Goal: Transaction & Acquisition: Purchase product/service

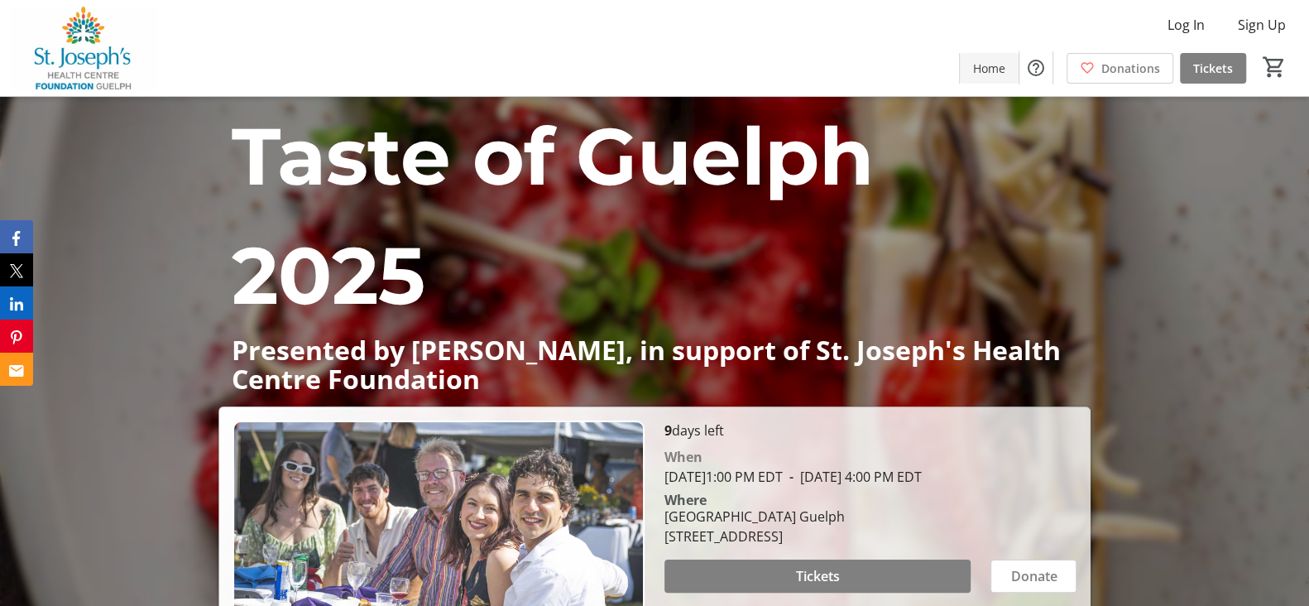
click at [1003, 66] on span "Home" at bounding box center [989, 68] width 32 height 17
click at [1208, 66] on span "Tickets" at bounding box center [1213, 68] width 40 height 17
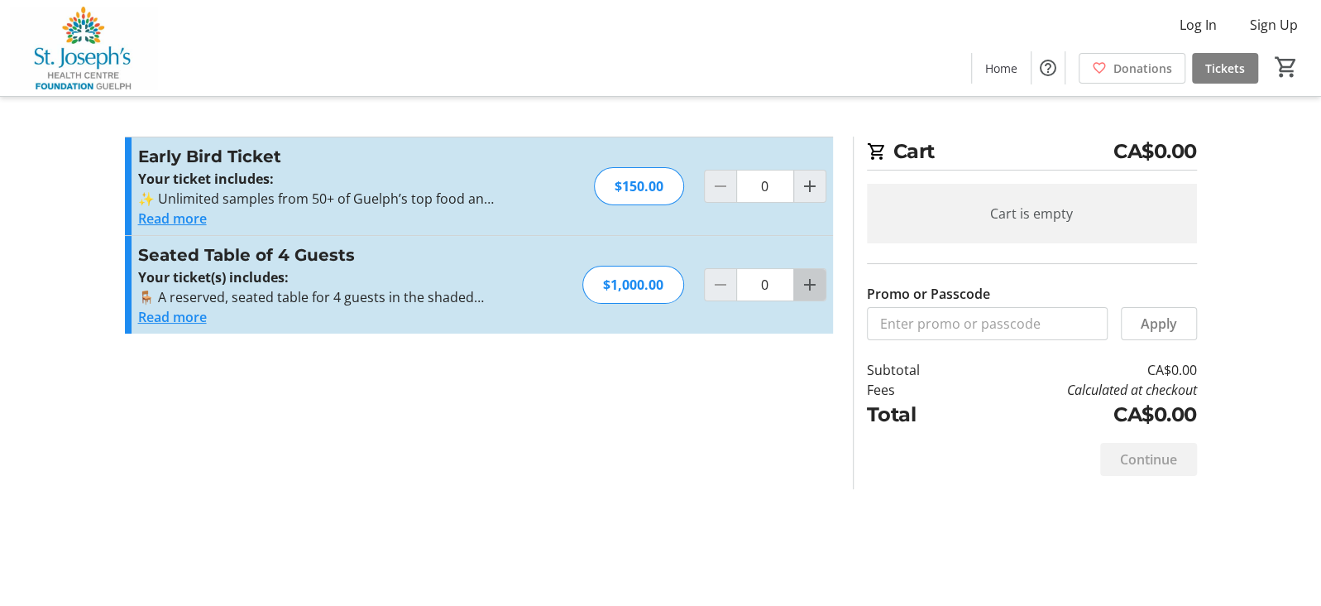
drag, startPoint x: 822, startPoint y: 274, endPoint x: 813, endPoint y: 280, distance: 11.3
click at [817, 278] on button "Increment by one" at bounding box center [809, 284] width 31 height 31
type input "1"
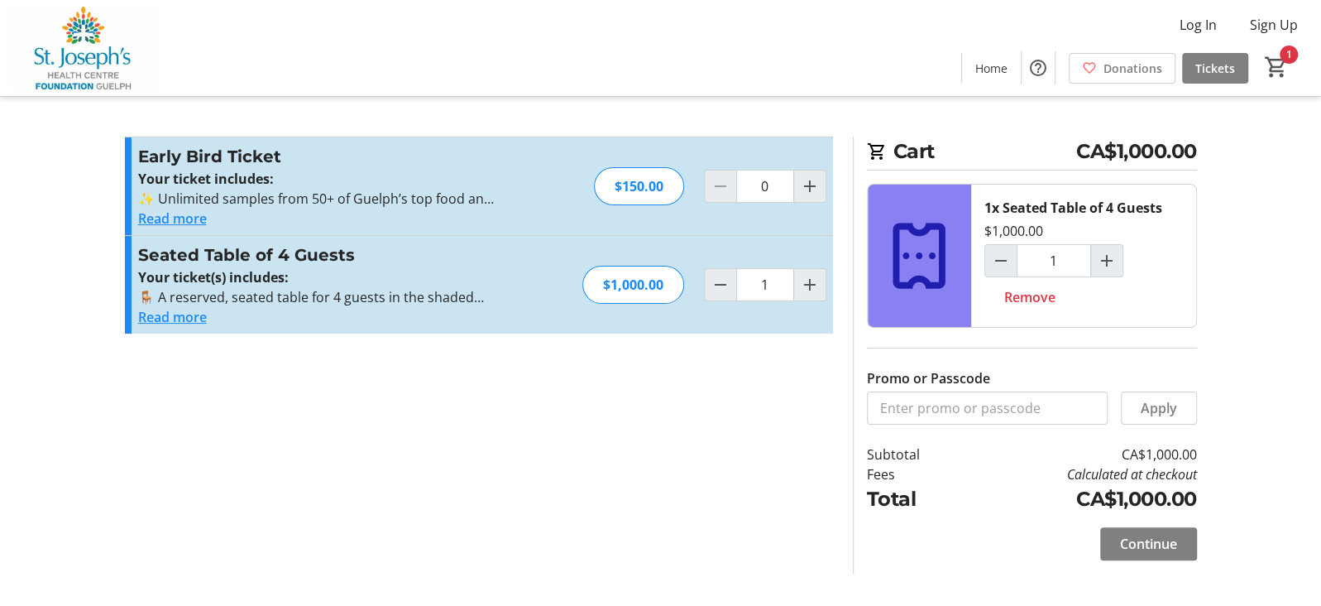
drag, startPoint x: 1153, startPoint y: 543, endPoint x: 553, endPoint y: 547, distance: 600.6
click at [553, 547] on div "Promo or Passcode Apply Early Bird Ticket Your ticket includes: ✨ Unlimited sam…" at bounding box center [661, 354] width 1092 height 437
click at [1167, 545] on span "Continue" at bounding box center [1148, 544] width 57 height 20
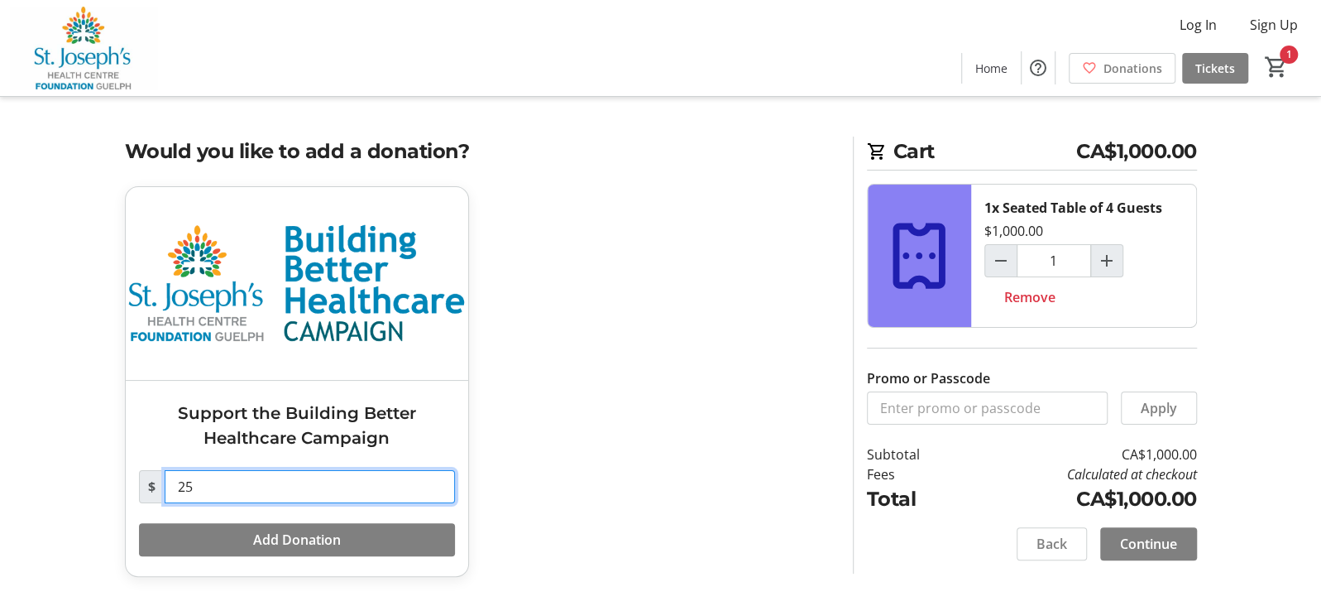
drag, startPoint x: 266, startPoint y: 496, endPoint x: 168, endPoint y: 501, distance: 97.7
click at [168, 501] on input "25" at bounding box center [310, 486] width 290 height 33
type input "0.00"
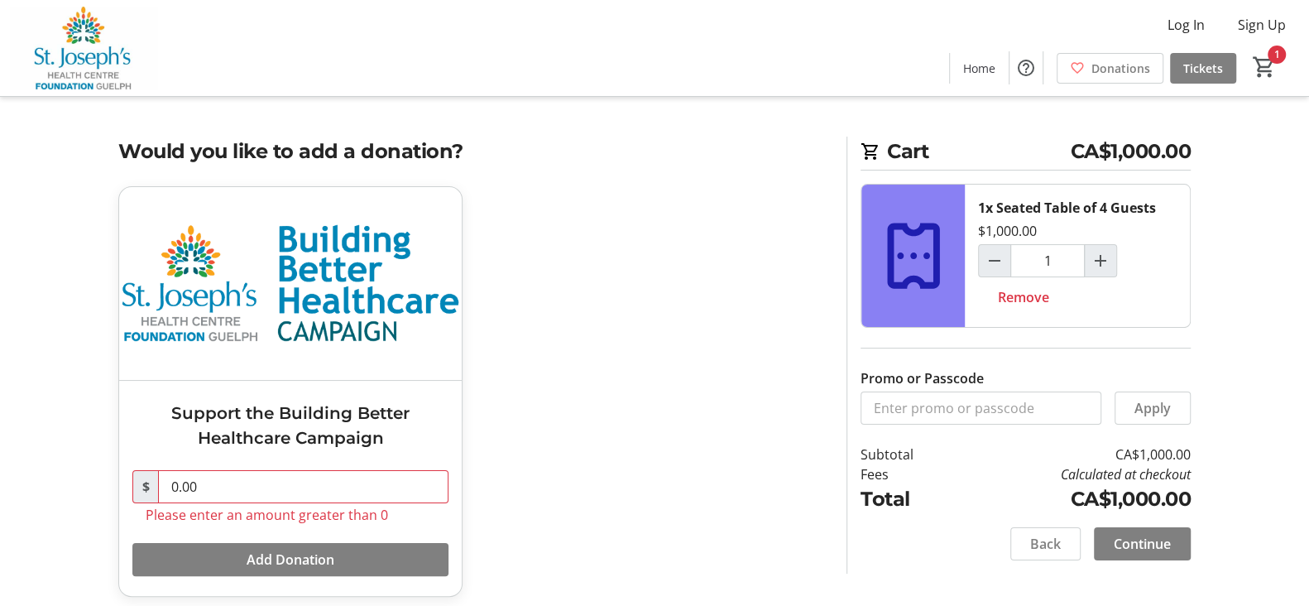
click at [529, 515] on div "Support the Building Better Healthcare Campaign $ 0.00 Please enter an amount g…" at bounding box center [472, 401] width 728 height 430
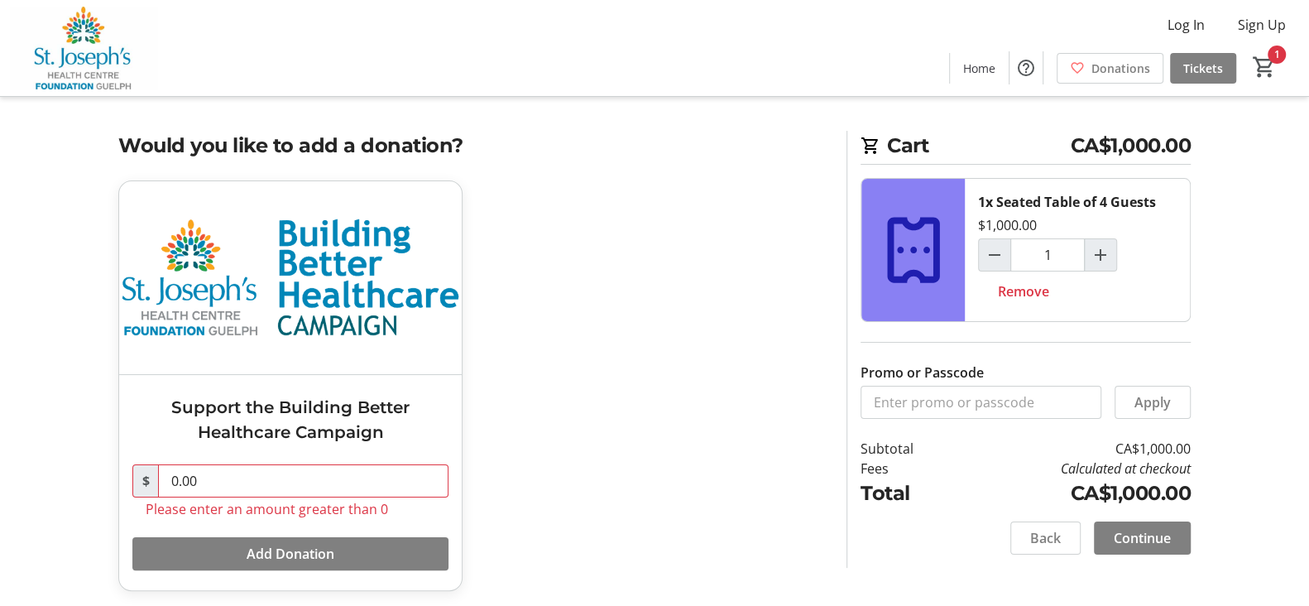
scroll to position [9, 0]
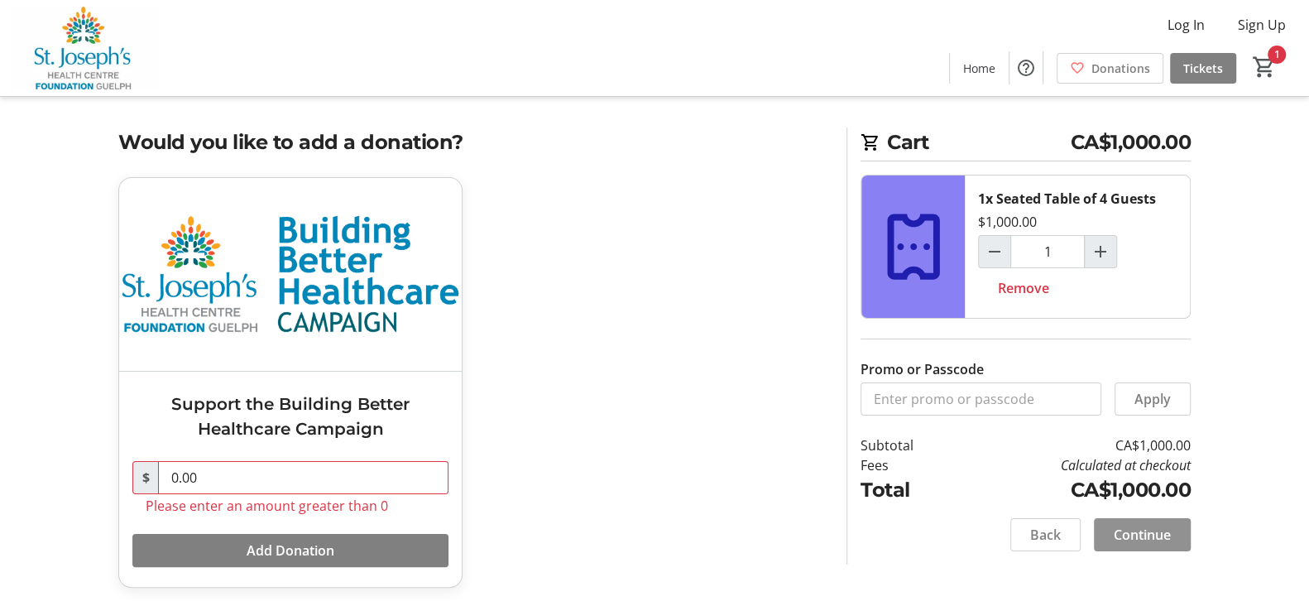
click at [1123, 532] on span "Continue" at bounding box center [1141, 534] width 57 height 20
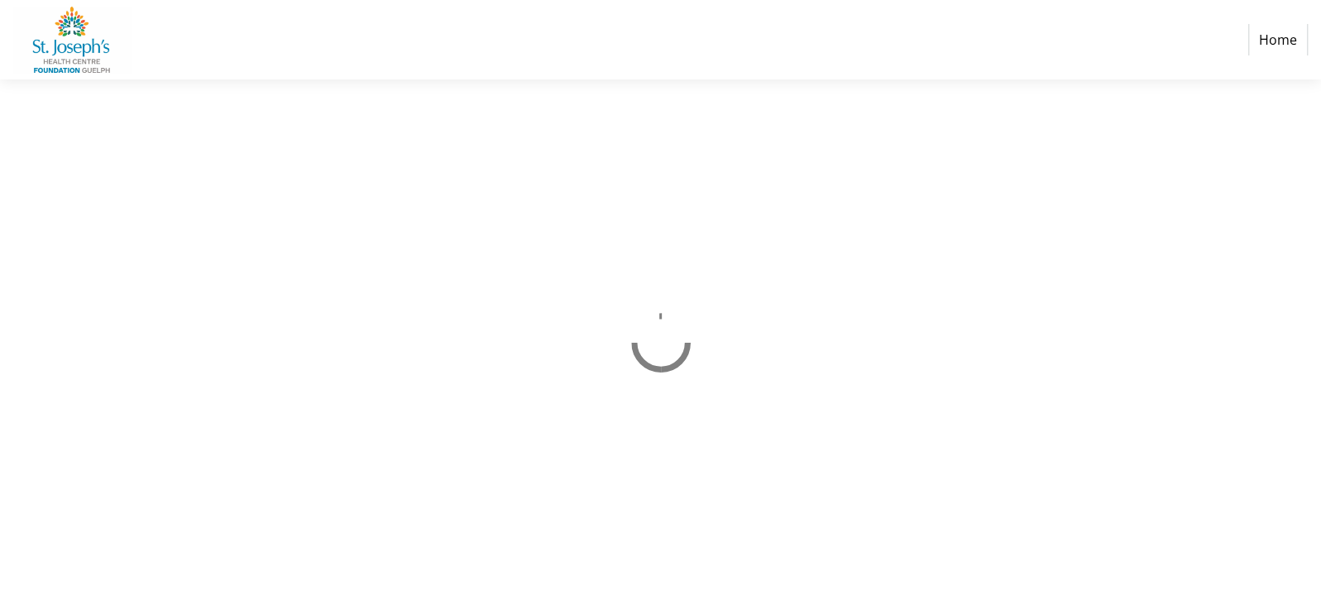
select select "CA"
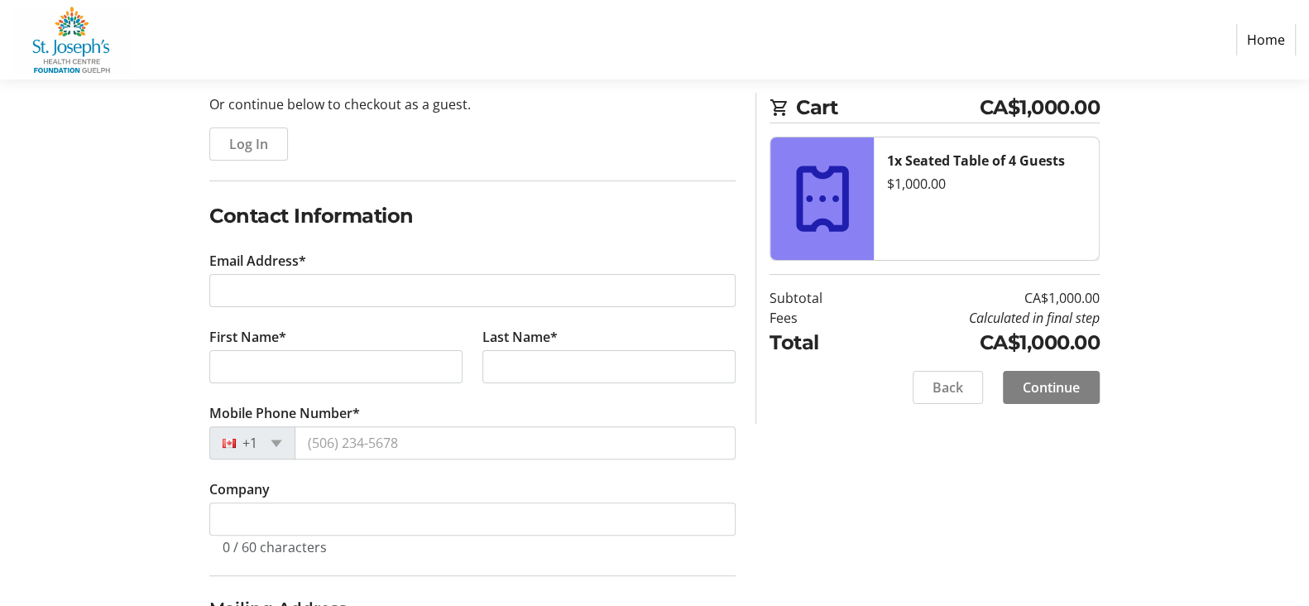
scroll to position [248, 0]
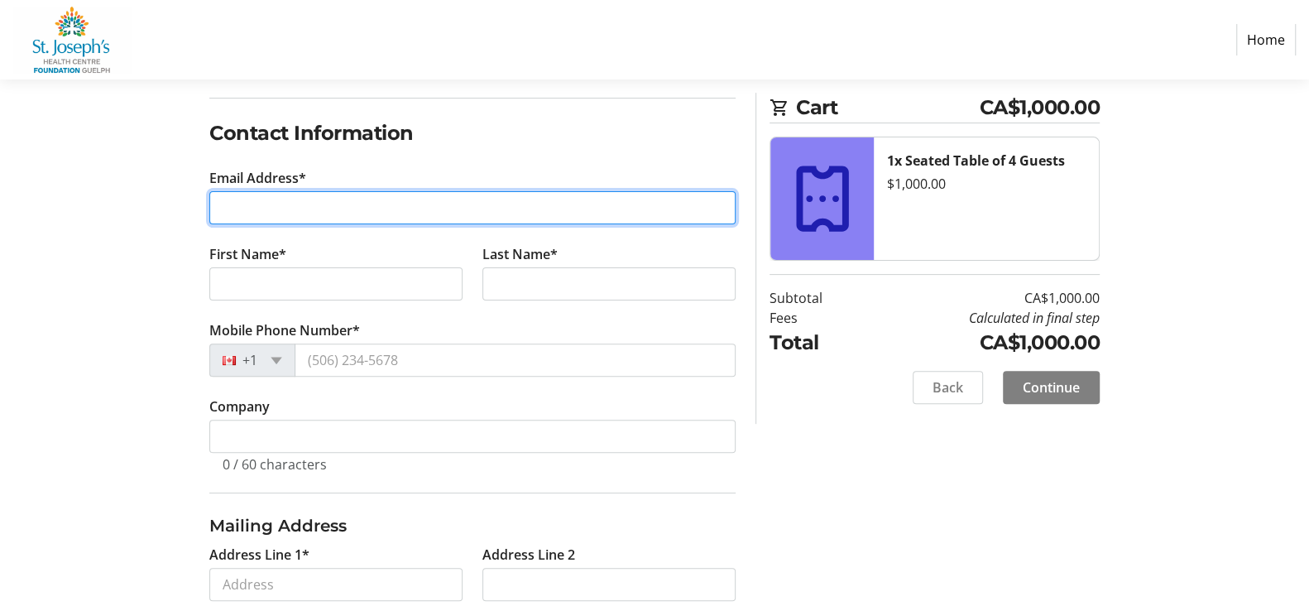
click at [241, 216] on input "Email Address*" at bounding box center [472, 207] width 526 height 33
type input "[PERSON_NAME][EMAIL_ADDRESS][DOMAIN_NAME]"
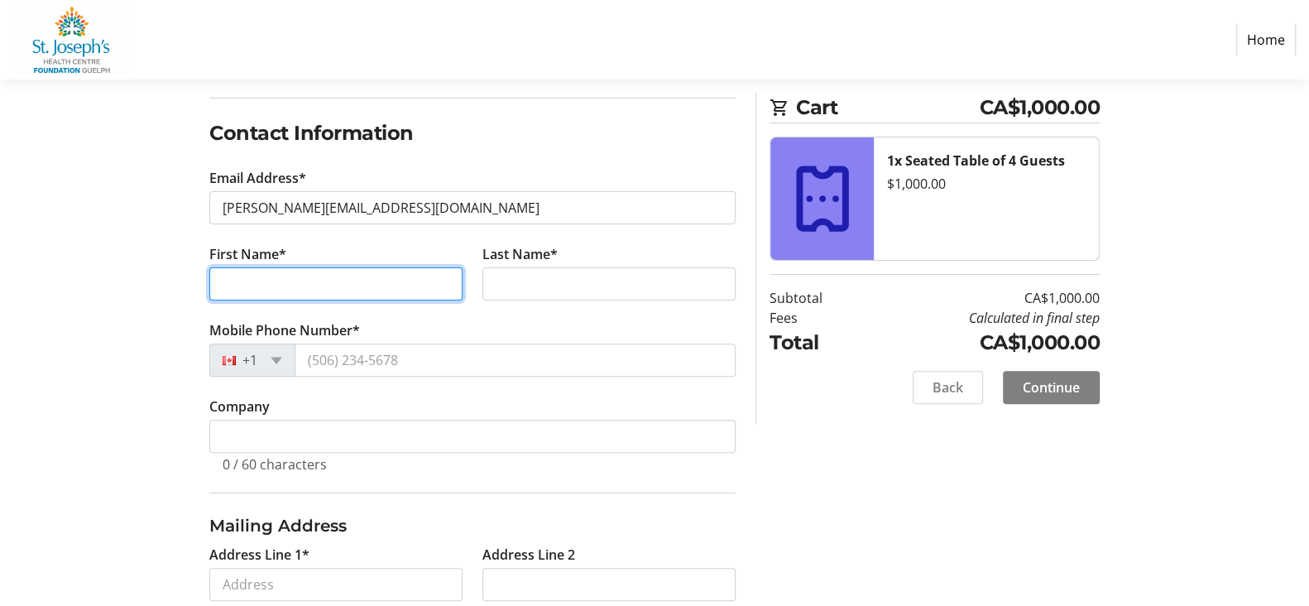
type input "Colour"
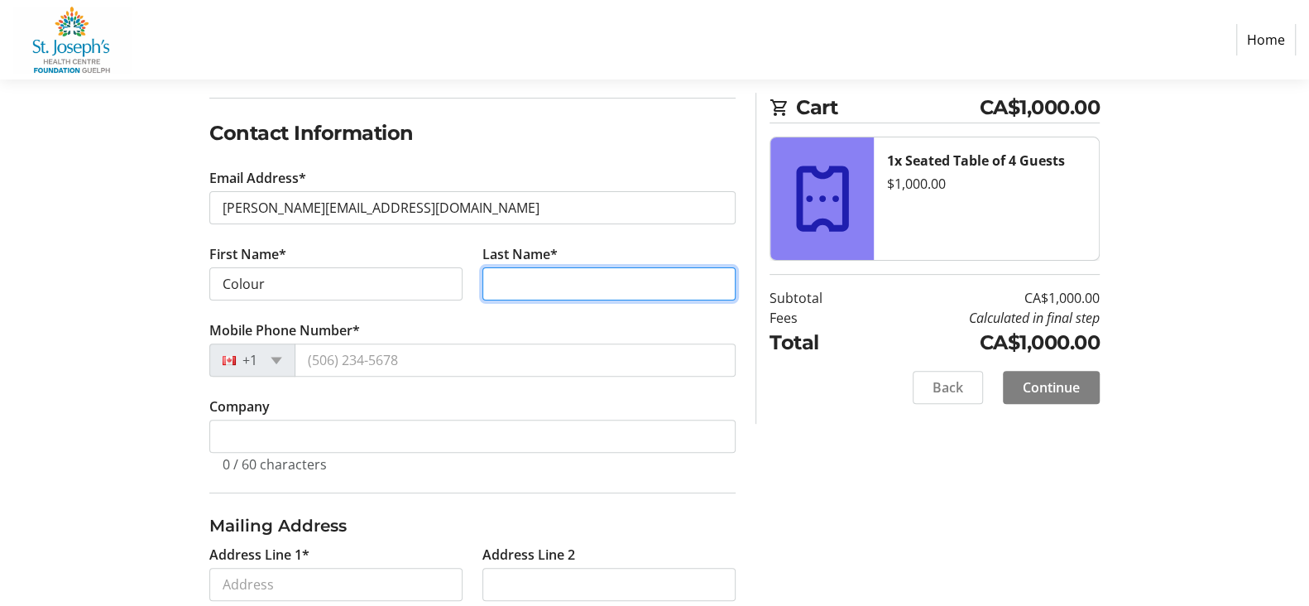
type input "Concepts"
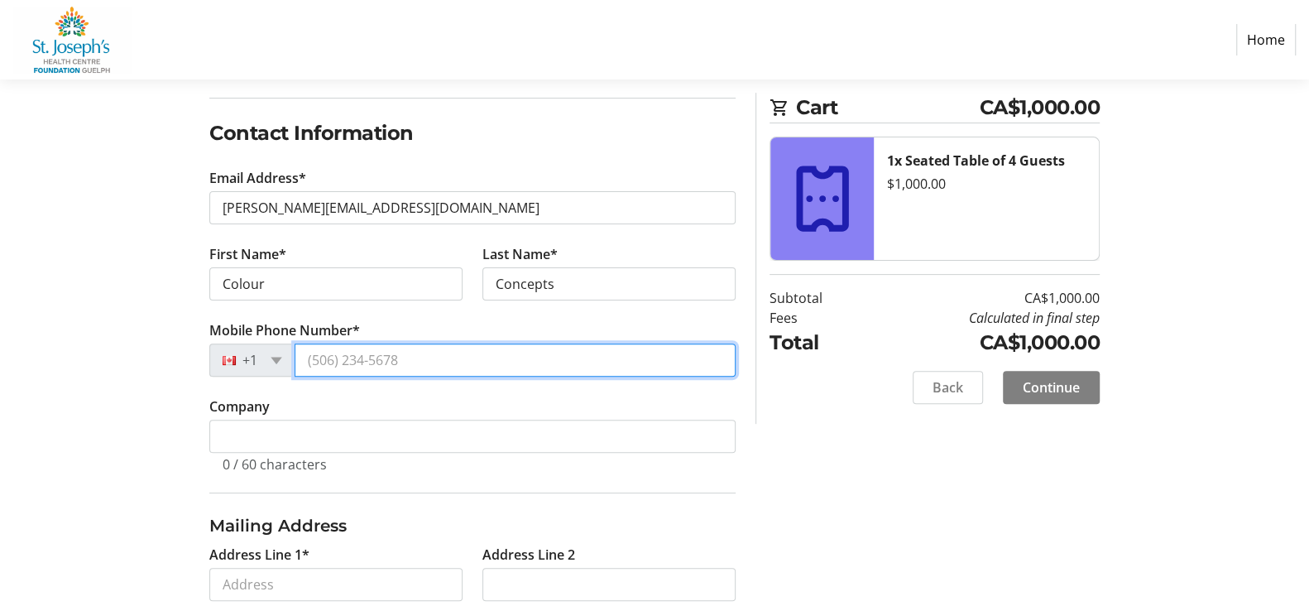
type input "[PHONE_NUMBER]"
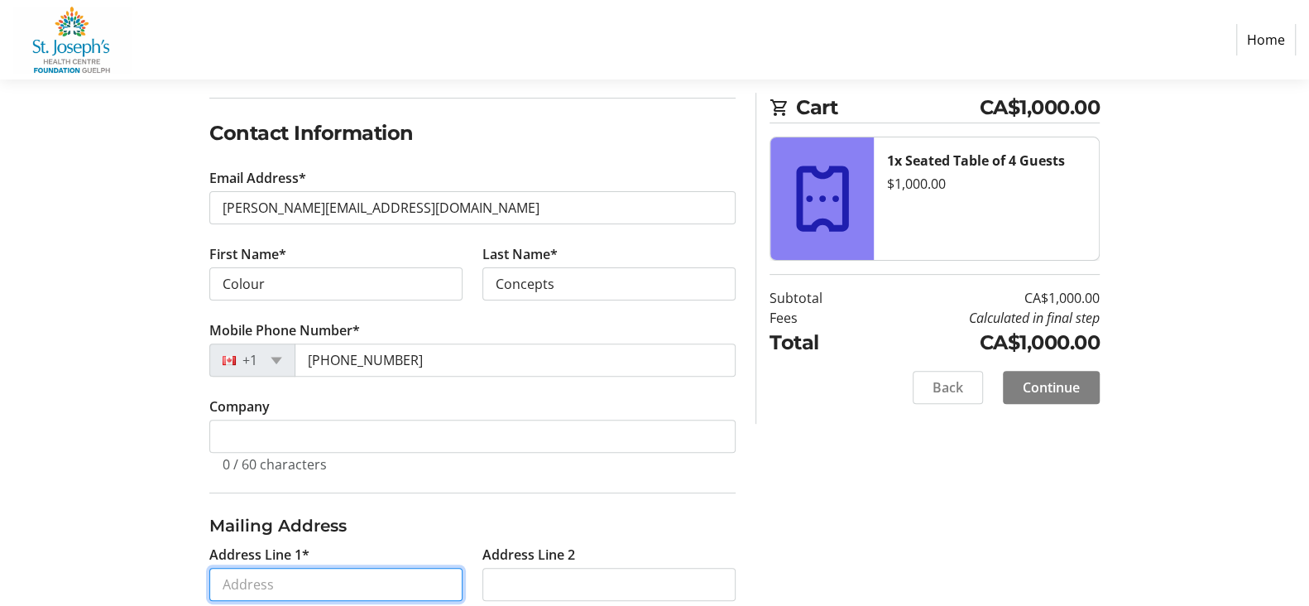
type input "[STREET_ADDRESS]"
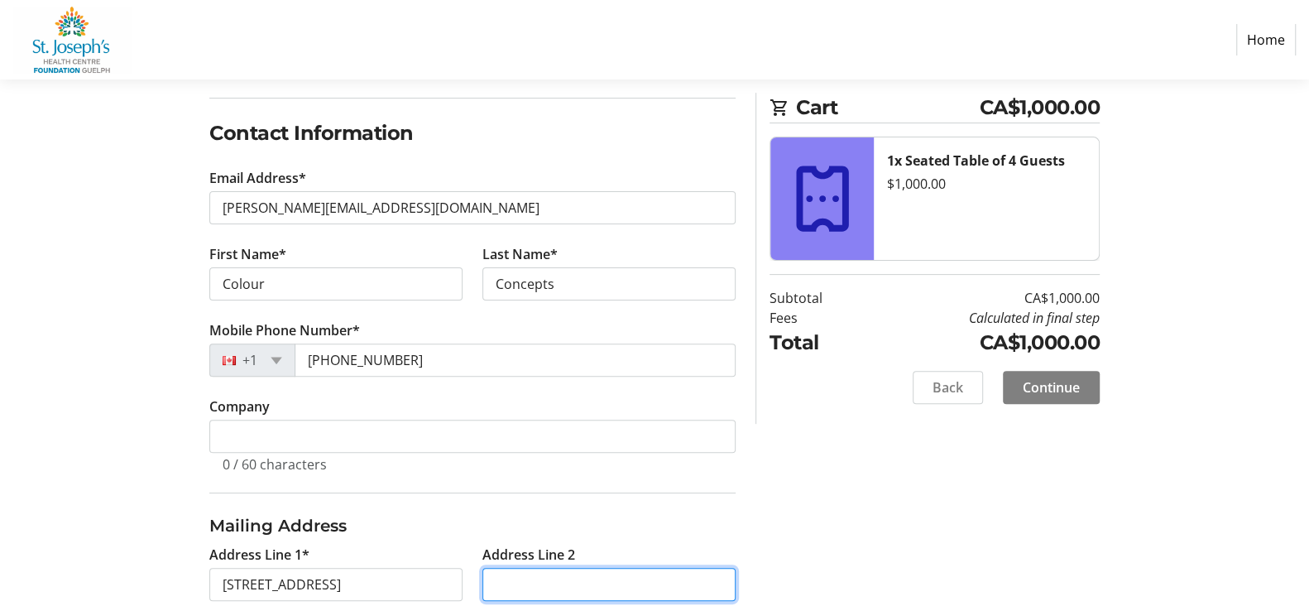
type input "[GEOGRAPHIC_DATA] ON"
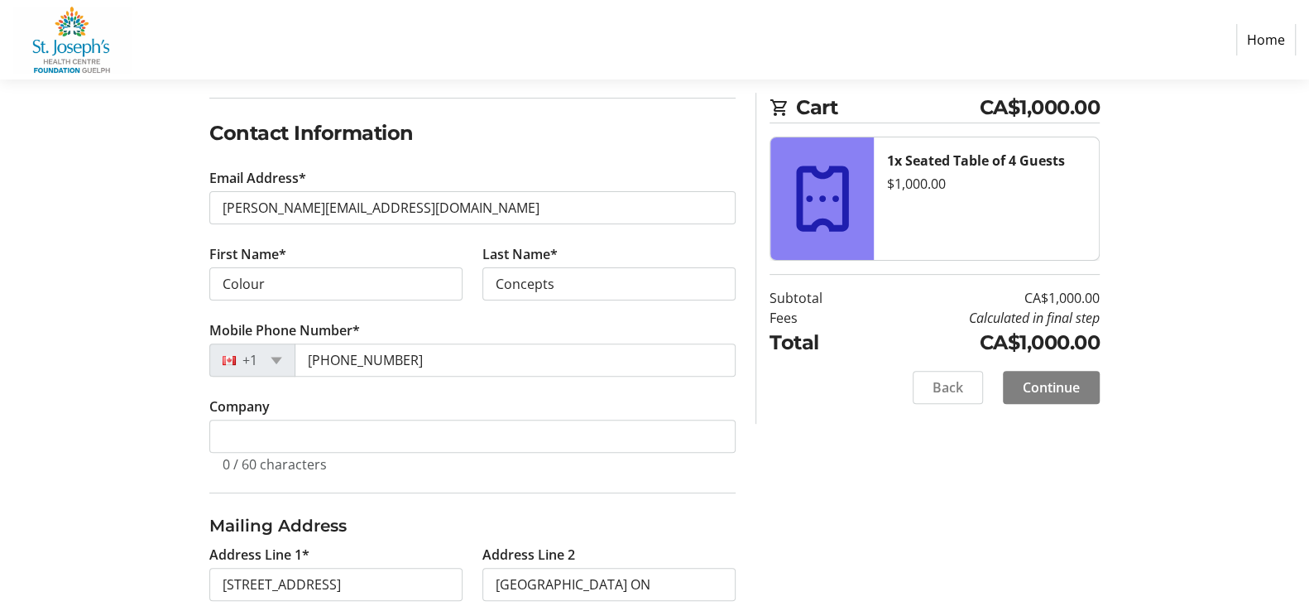
type input "Port Hope"
select select "ON"
type input "L1A2S5"
drag, startPoint x: 363, startPoint y: 271, endPoint x: 183, endPoint y: 295, distance: 181.8
click at [180, 285] on div "Log In to Your Account (Optional) Or continue below to checkout as a guest. Log…" at bounding box center [654, 381] width 1092 height 824
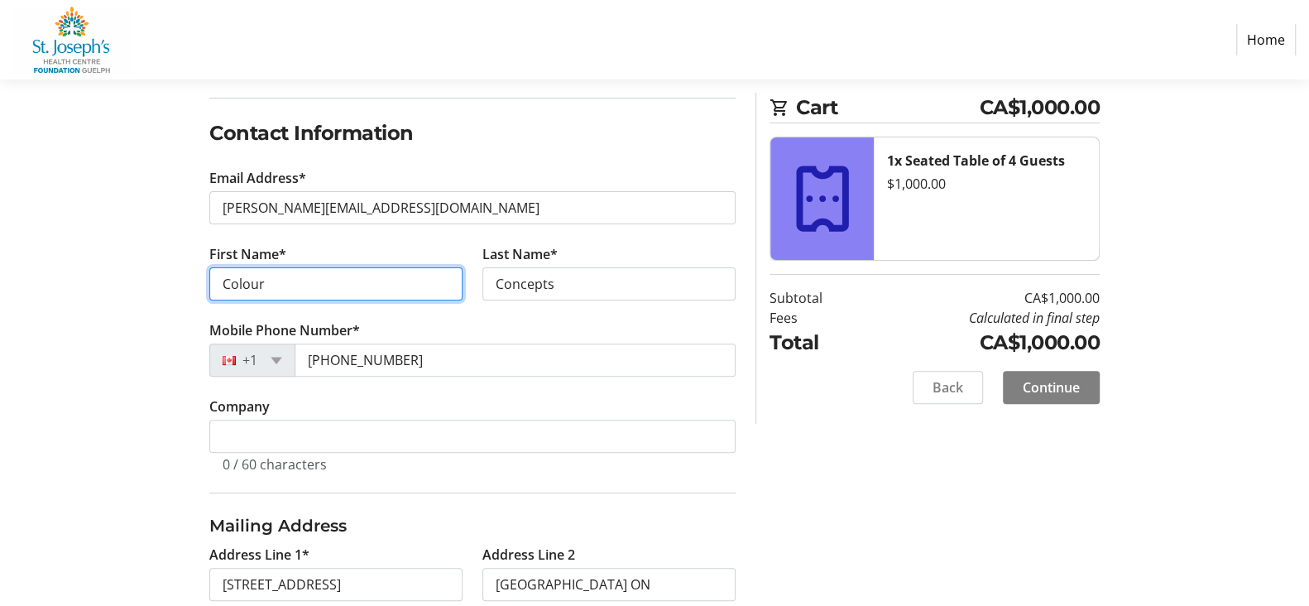
type input "[PERSON_NAME]"
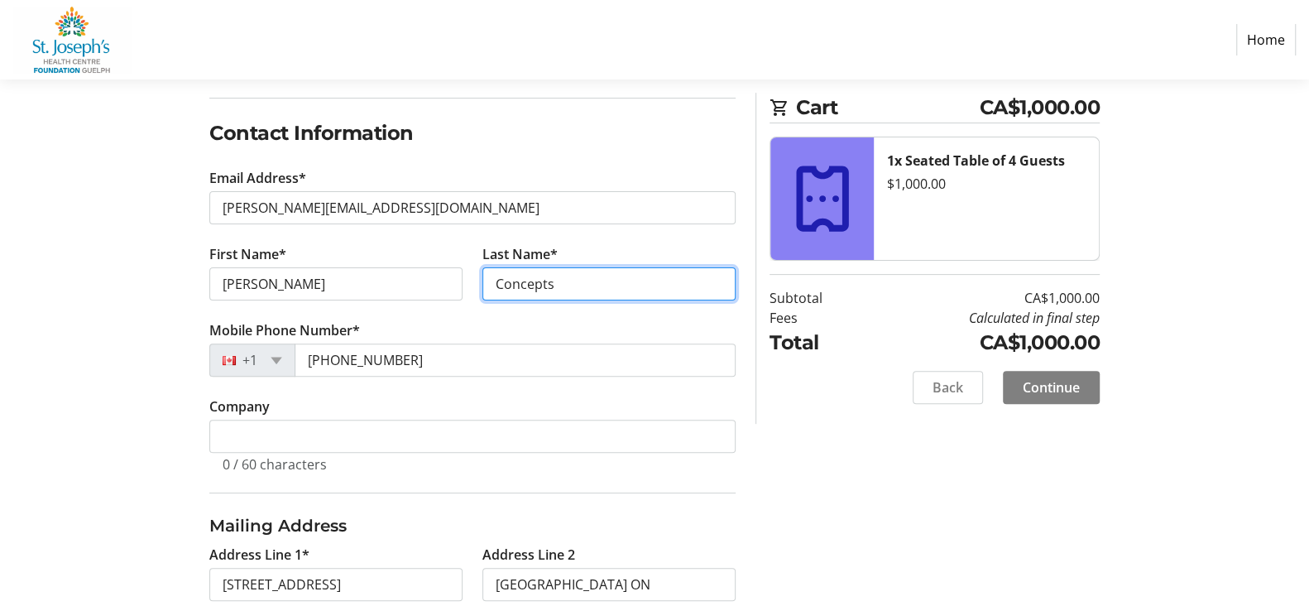
type input "[PERSON_NAME]"
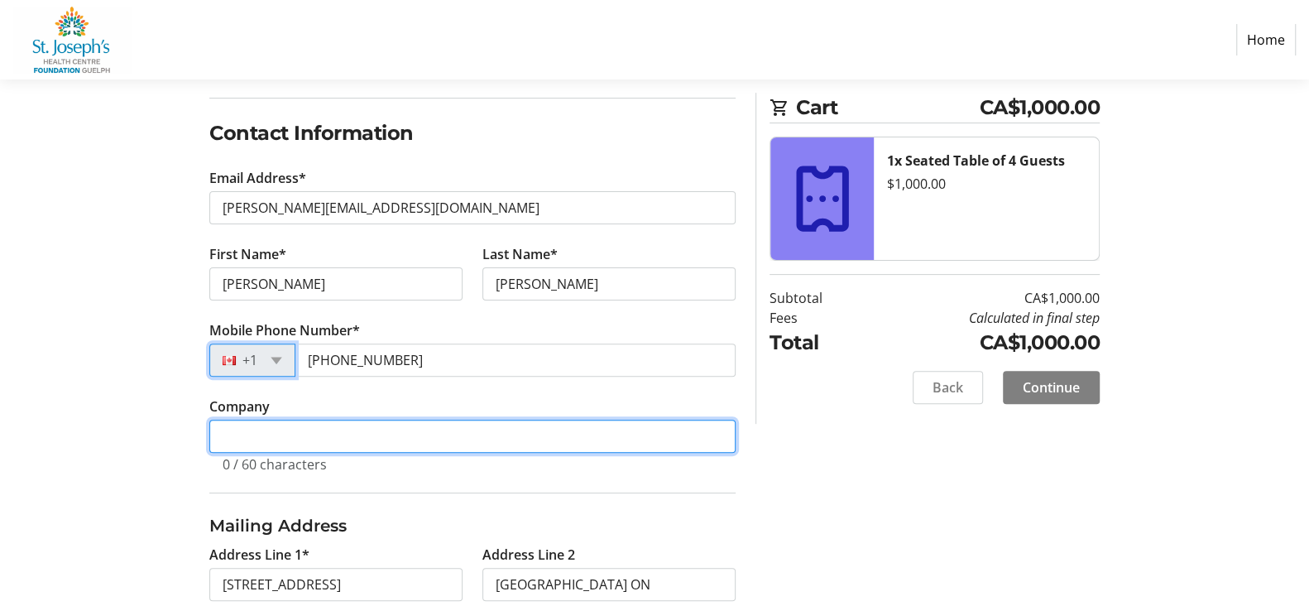
click at [422, 425] on input "Company" at bounding box center [472, 435] width 526 height 33
type input "Colour Concepts"
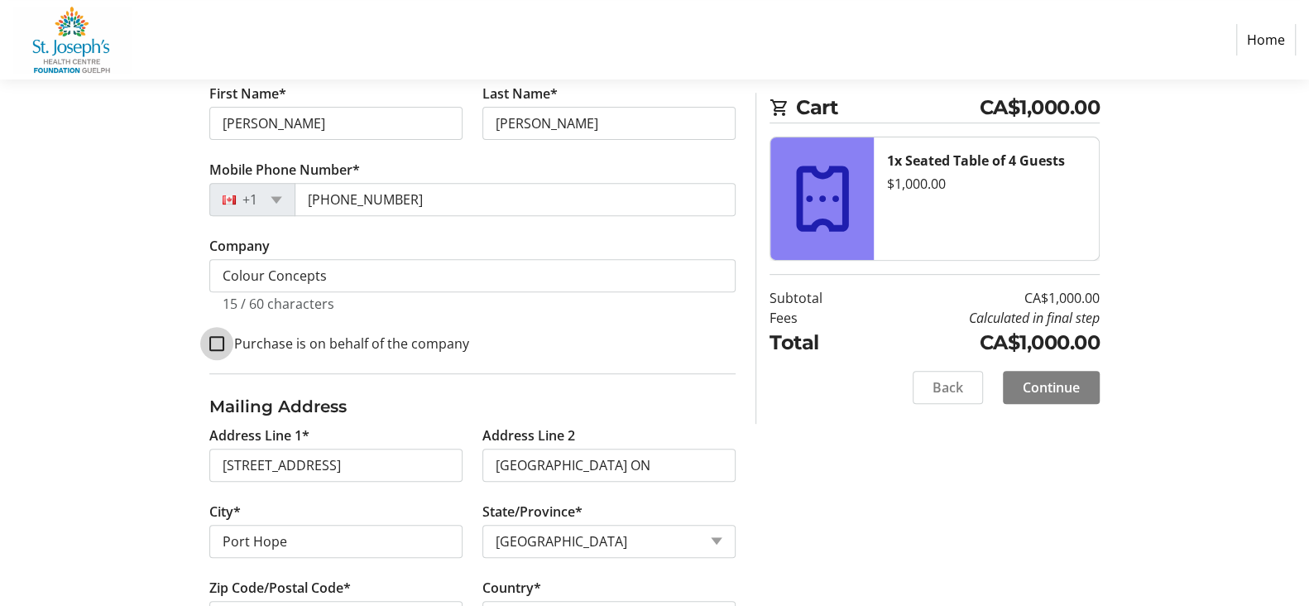
scroll to position [414, 0]
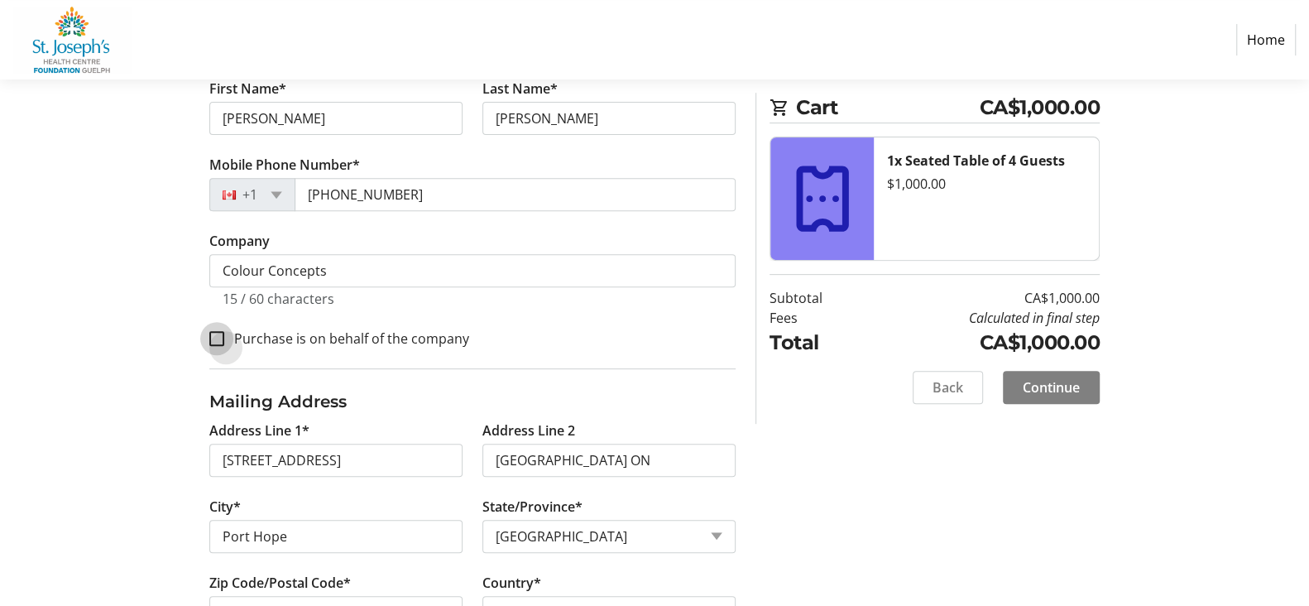
click at [215, 331] on input "Purchase is on behalf of the company" at bounding box center [216, 338] width 15 height 15
checkbox input "true"
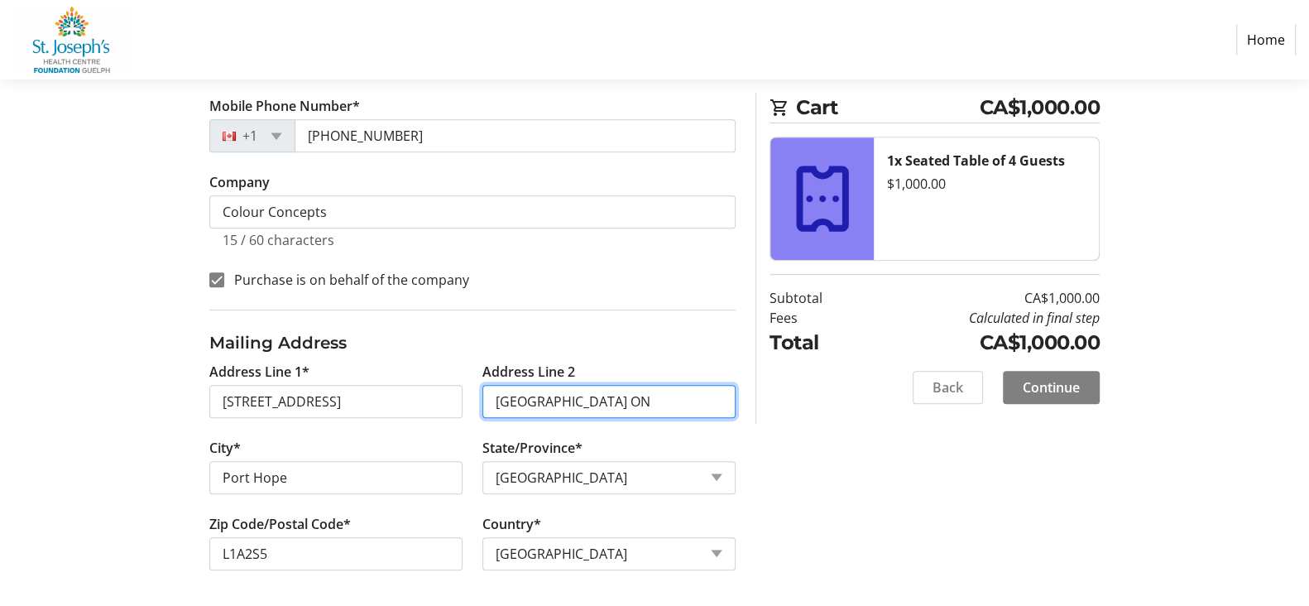
drag, startPoint x: 609, startPoint y: 402, endPoint x: 403, endPoint y: 413, distance: 206.3
click at [403, 413] on div "Address Line 1* [GEOGRAPHIC_DATA] Address Line 2 [GEOGRAPHIC_DATA]* [GEOGRAPHIC…" at bounding box center [472, 476] width 546 height 228
type input "Colour Concepts"
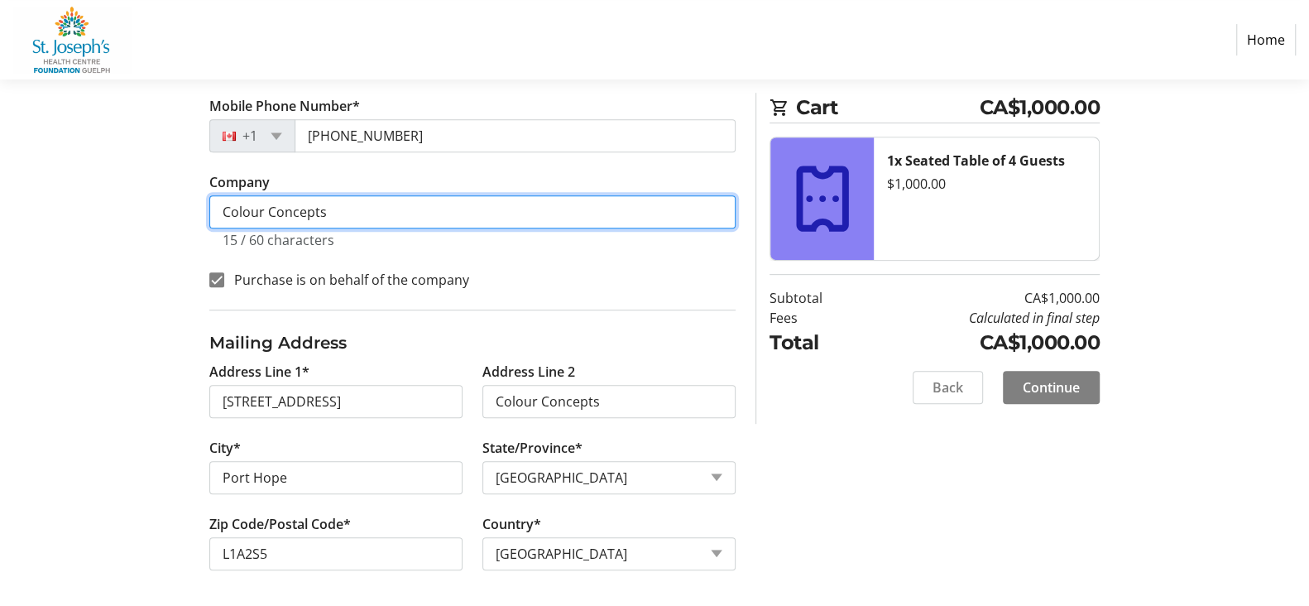
click at [368, 209] on input "Colour Concepts" at bounding box center [472, 211] width 526 height 33
type input "Colour Concepts, [PERSON_NAME]"
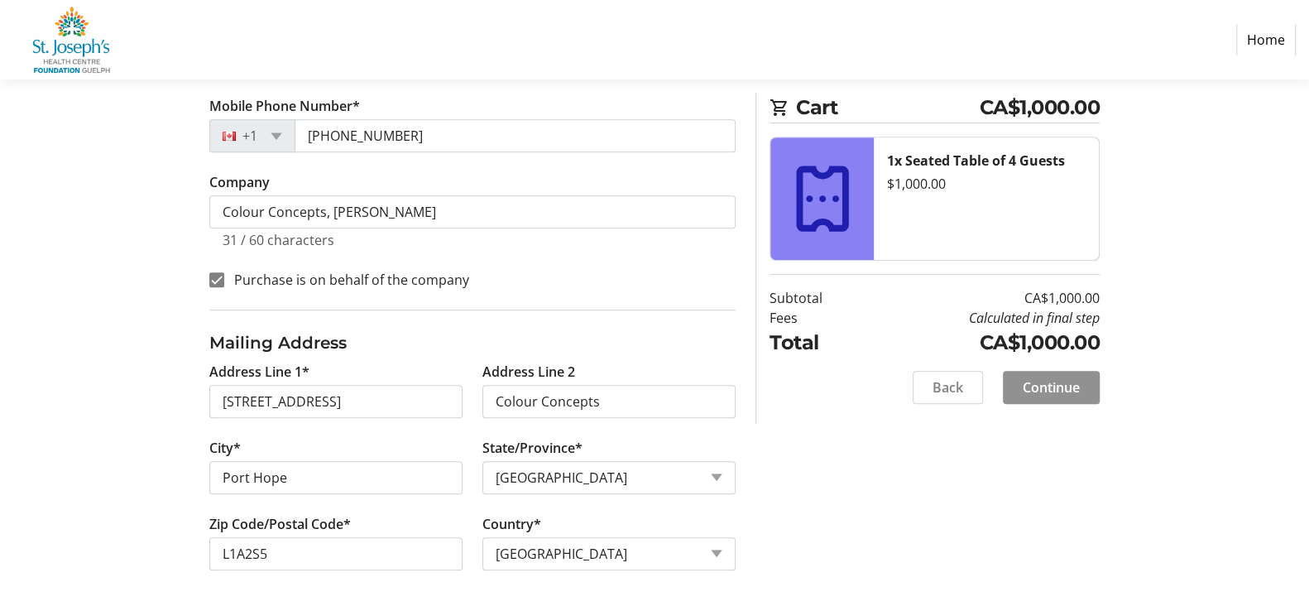
click at [1061, 389] on span "Continue" at bounding box center [1050, 387] width 57 height 20
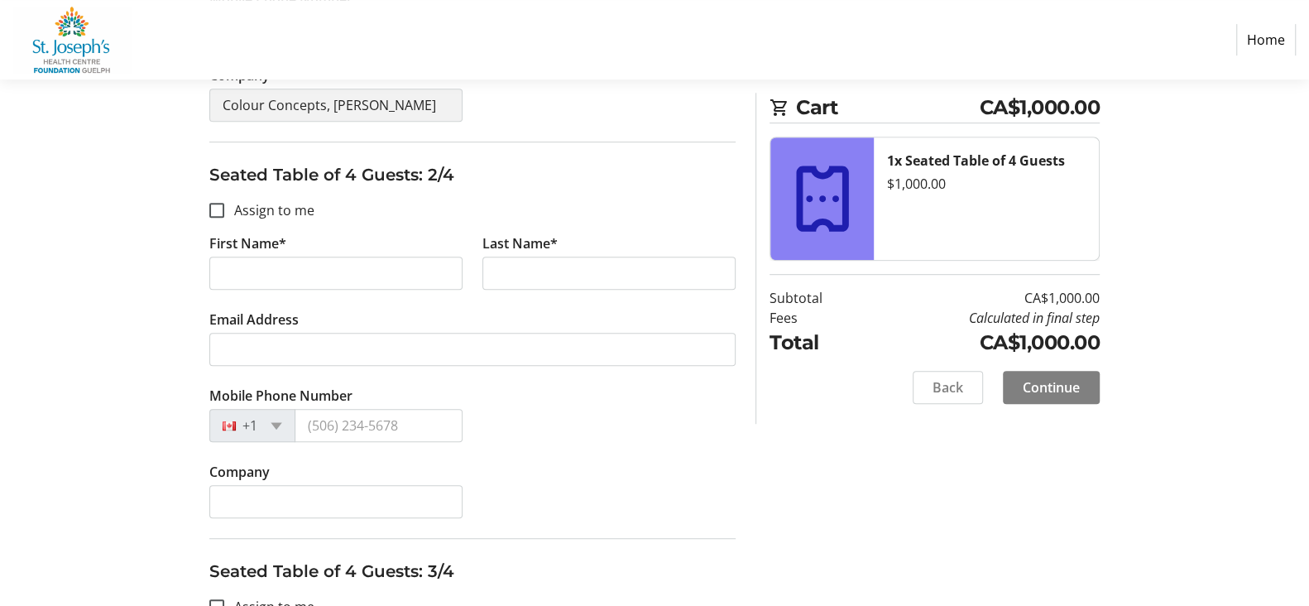
scroll to position [662, 0]
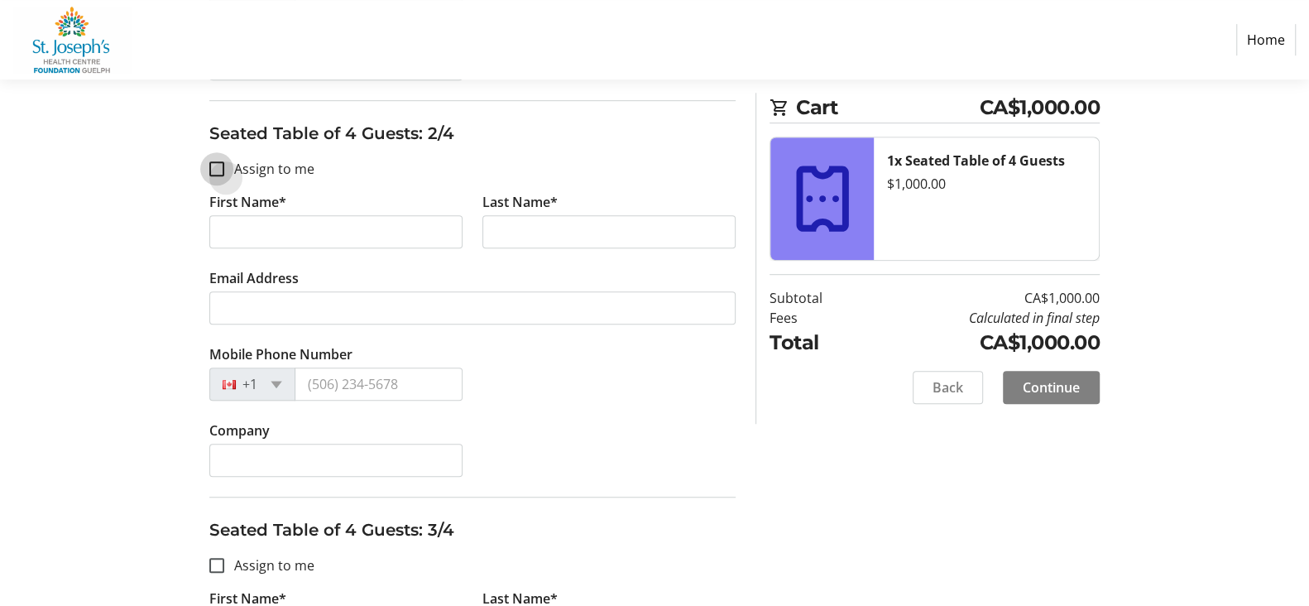
click at [218, 170] on input "Assign to me" at bounding box center [216, 168] width 15 height 15
checkbox input "true"
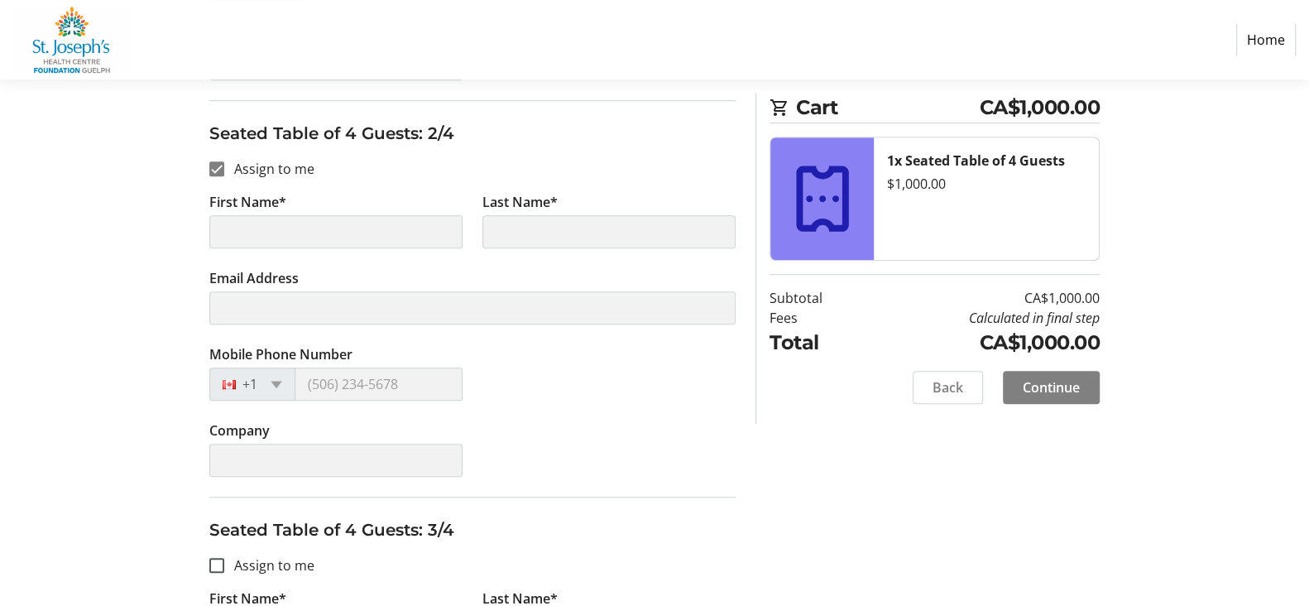
type input "[PERSON_NAME]"
type input "[PERSON_NAME][EMAIL_ADDRESS][DOMAIN_NAME]"
type input "[PHONE_NUMBER]"
type input "Colour Concepts, [PERSON_NAME]"
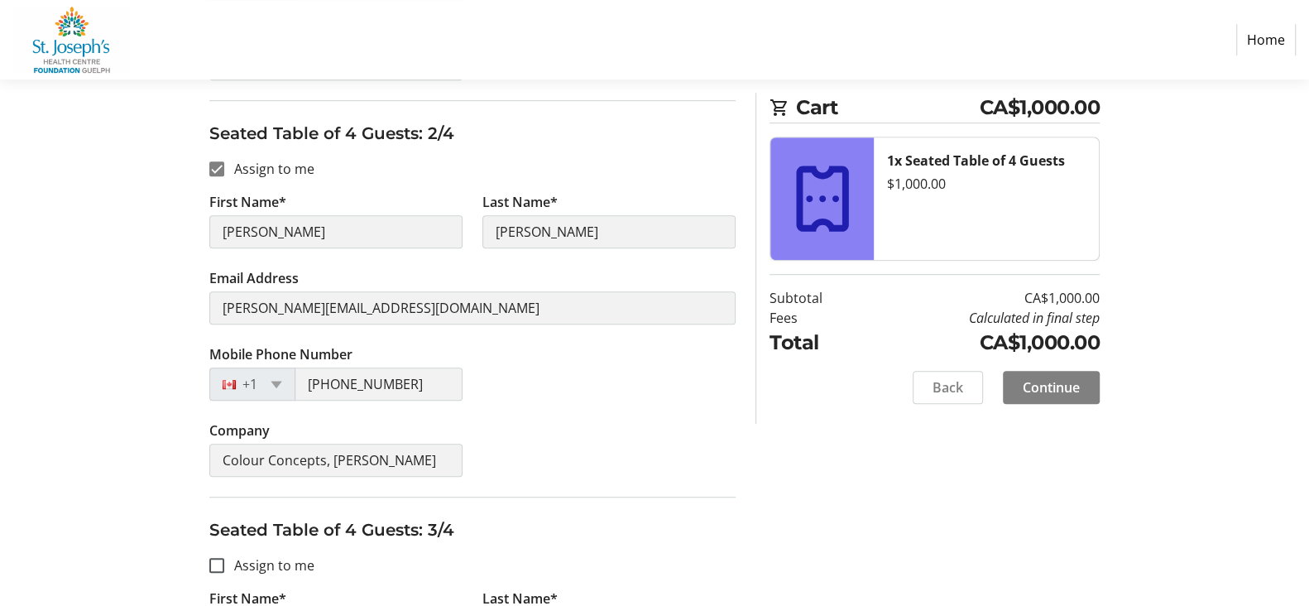
click at [76, 239] on section "Purchase Step 2 of 5 Cart CA$1,000.00 1x Seated Table of 4 Guests $1,000.00 Sub…" at bounding box center [654, 353] width 1309 height 1871
click at [213, 166] on input "Assign to me" at bounding box center [216, 168] width 15 height 15
checkbox input "false"
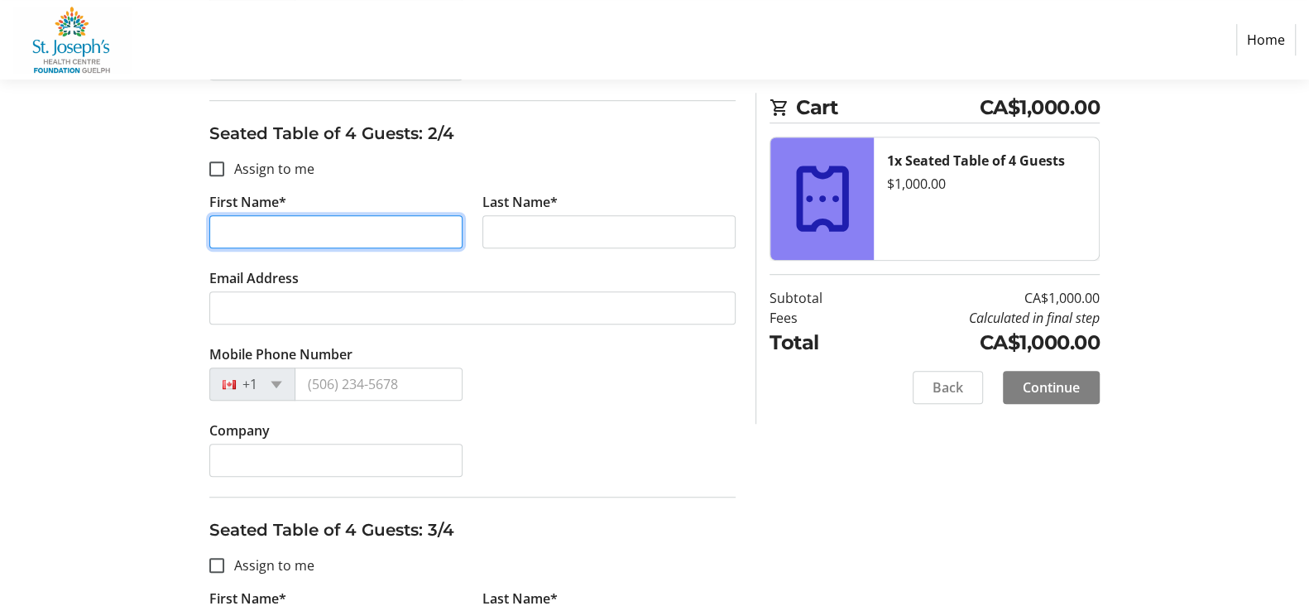
click at [292, 234] on input "First Name*" at bounding box center [335, 231] width 253 height 33
type input "[PERSON_NAME]"
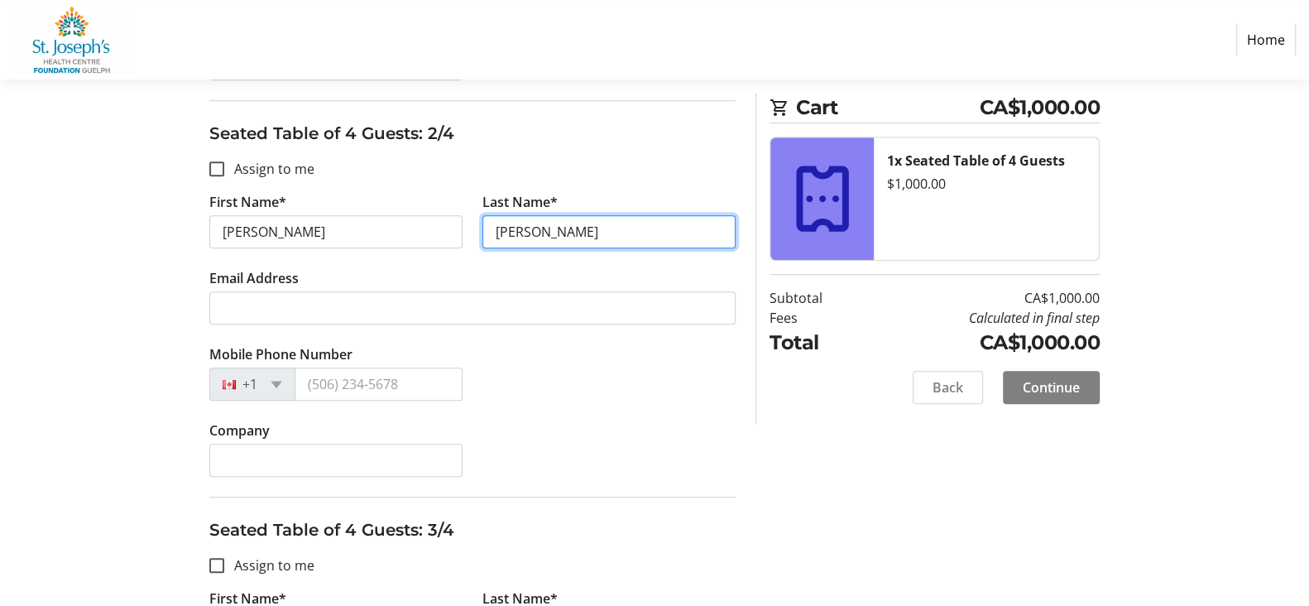
type input "[PERSON_NAME]"
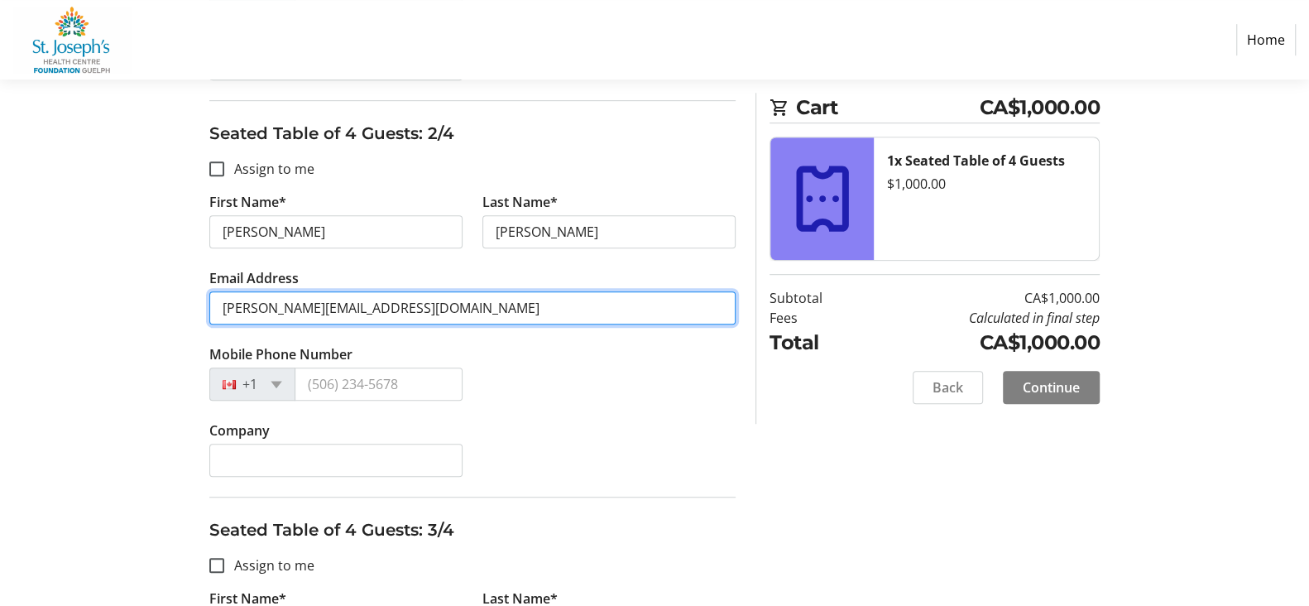
type input "[PERSON_NAME][EMAIL_ADDRESS][DOMAIN_NAME]"
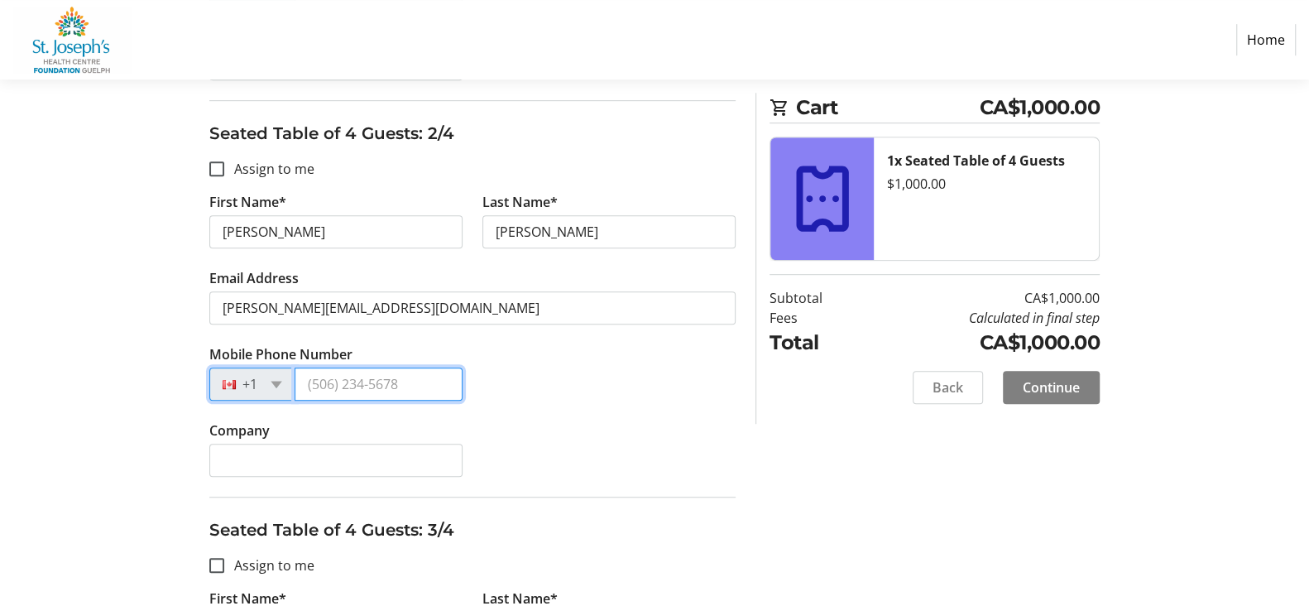
click at [400, 379] on input "Mobile Phone Number" at bounding box center [379, 383] width 168 height 33
type input "[PHONE_NUMBER]"
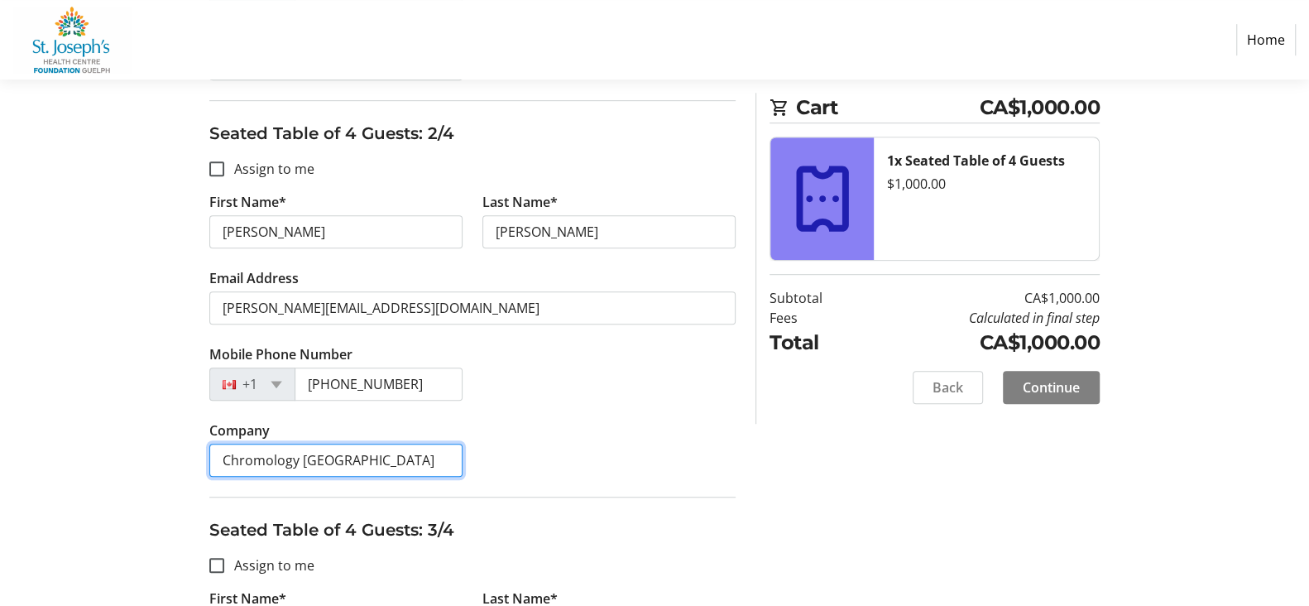
type input "Chromology [GEOGRAPHIC_DATA]"
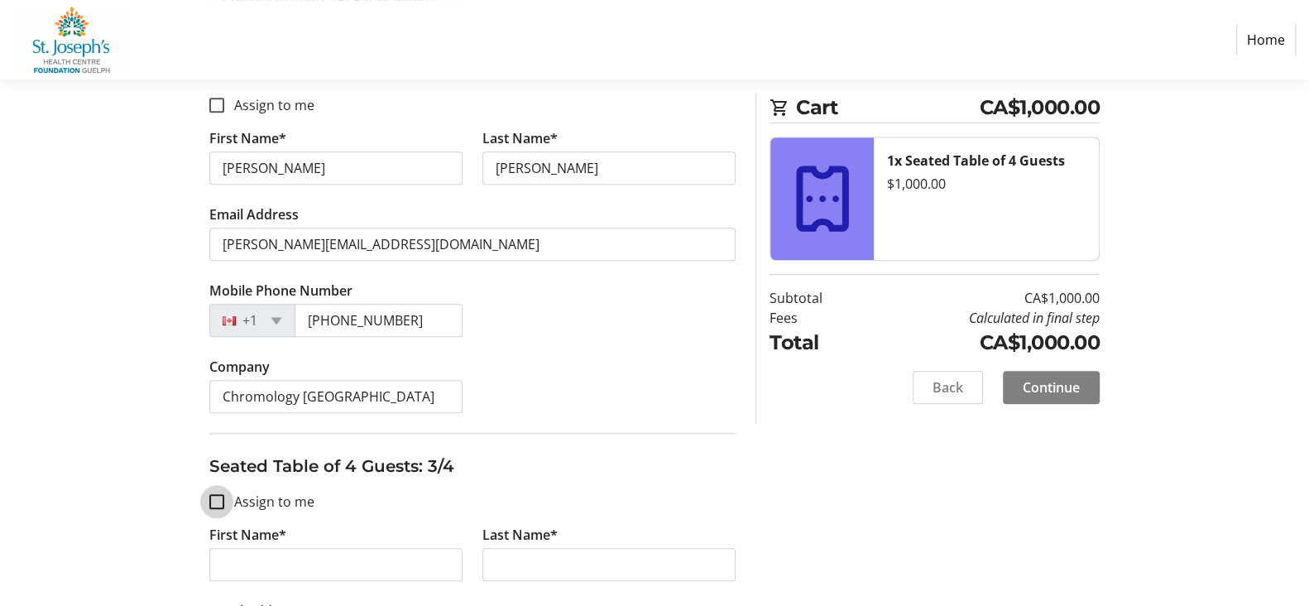
scroll to position [745, 0]
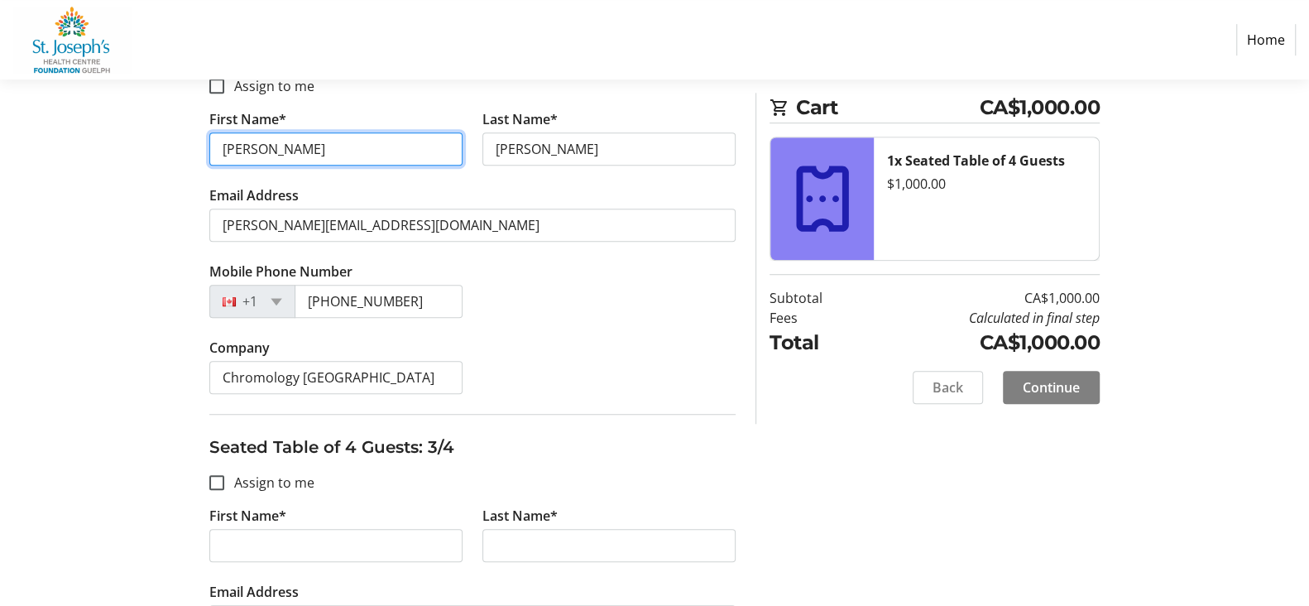
drag, startPoint x: 297, startPoint y: 156, endPoint x: 148, endPoint y: 154, distance: 148.9
click at [148, 154] on div "Assign Tickets Enter details for each attendee so that they receive their ticke…" at bounding box center [654, 339] width 1092 height 1734
type input "TBD"
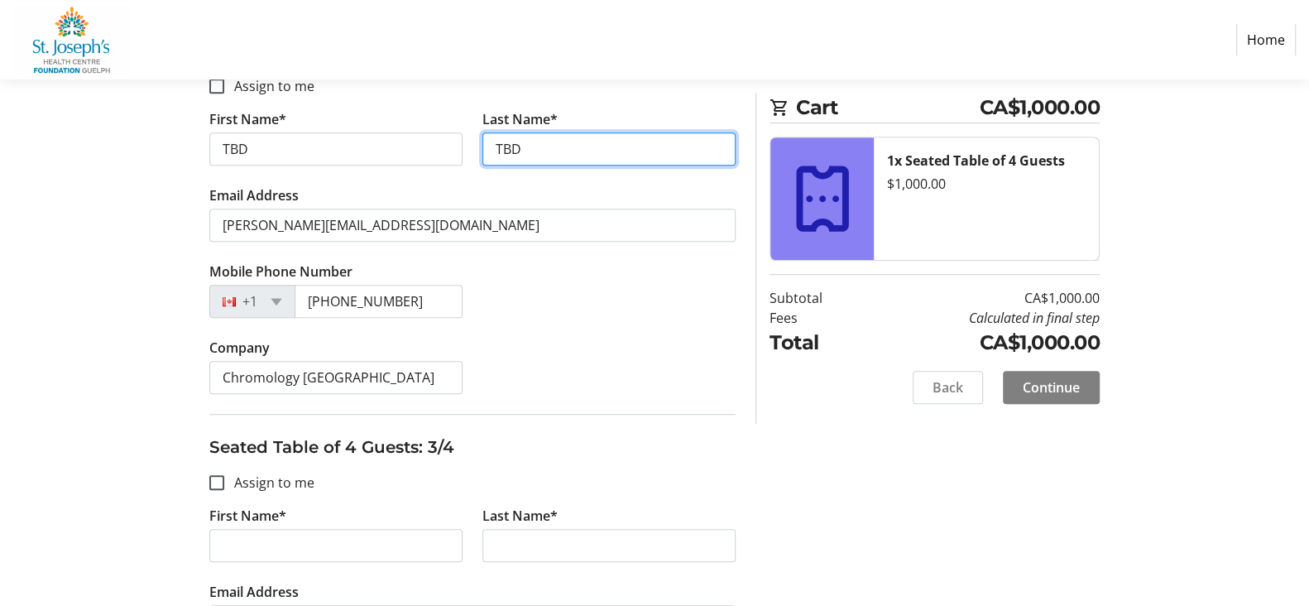
type input "TBD"
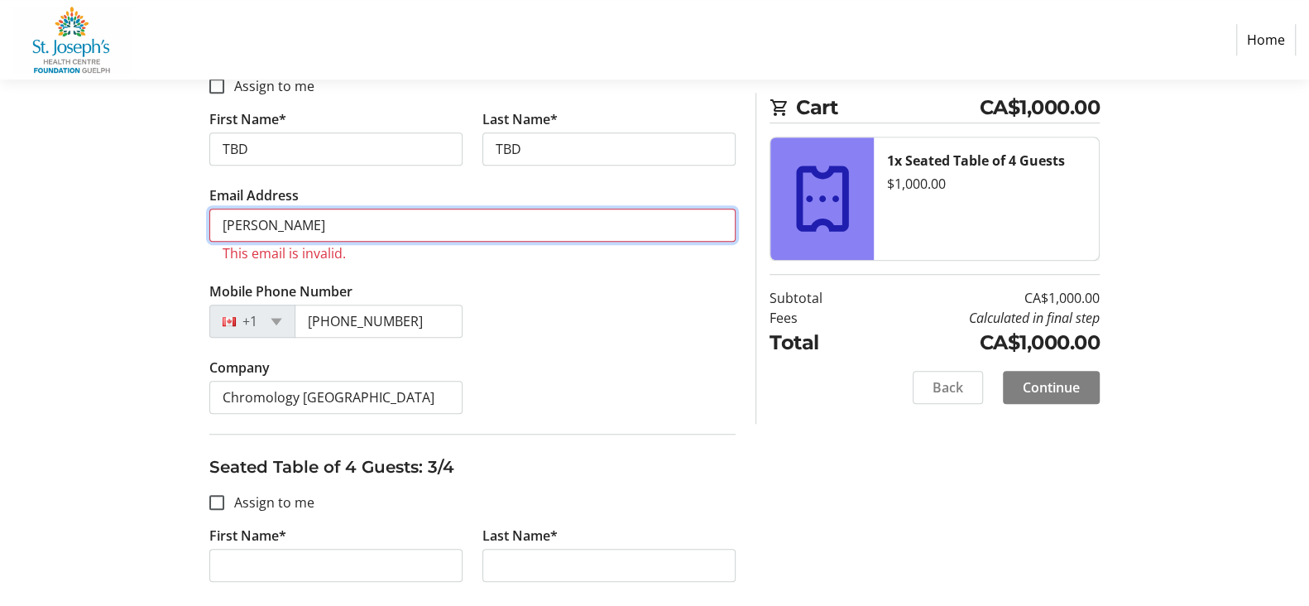
type input "[PERSON_NAME][EMAIL_ADDRESS][DOMAIN_NAME]"
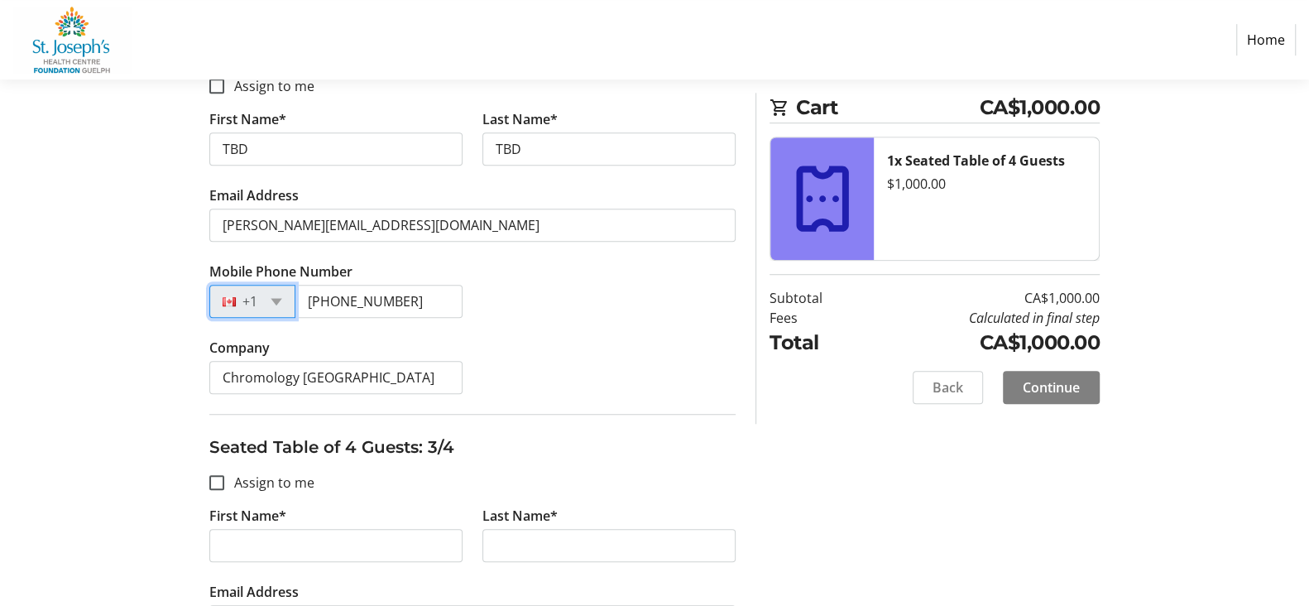
scroll to position [826, 0]
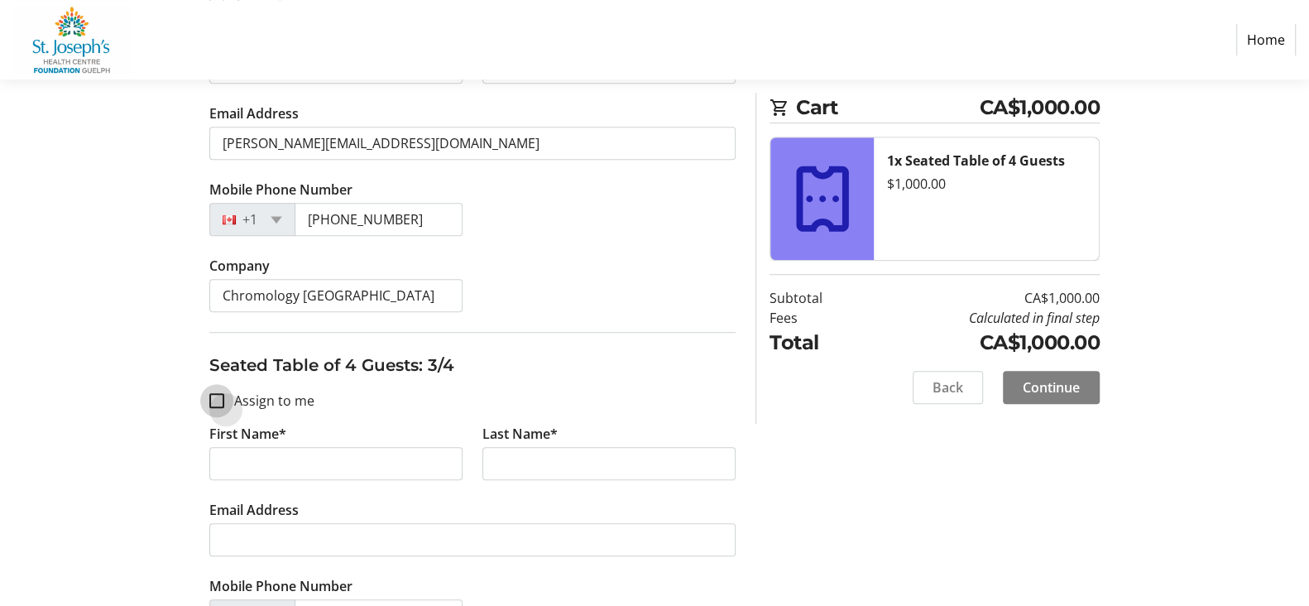
click at [219, 398] on input "Assign to me" at bounding box center [216, 400] width 15 height 15
checkbox input "true"
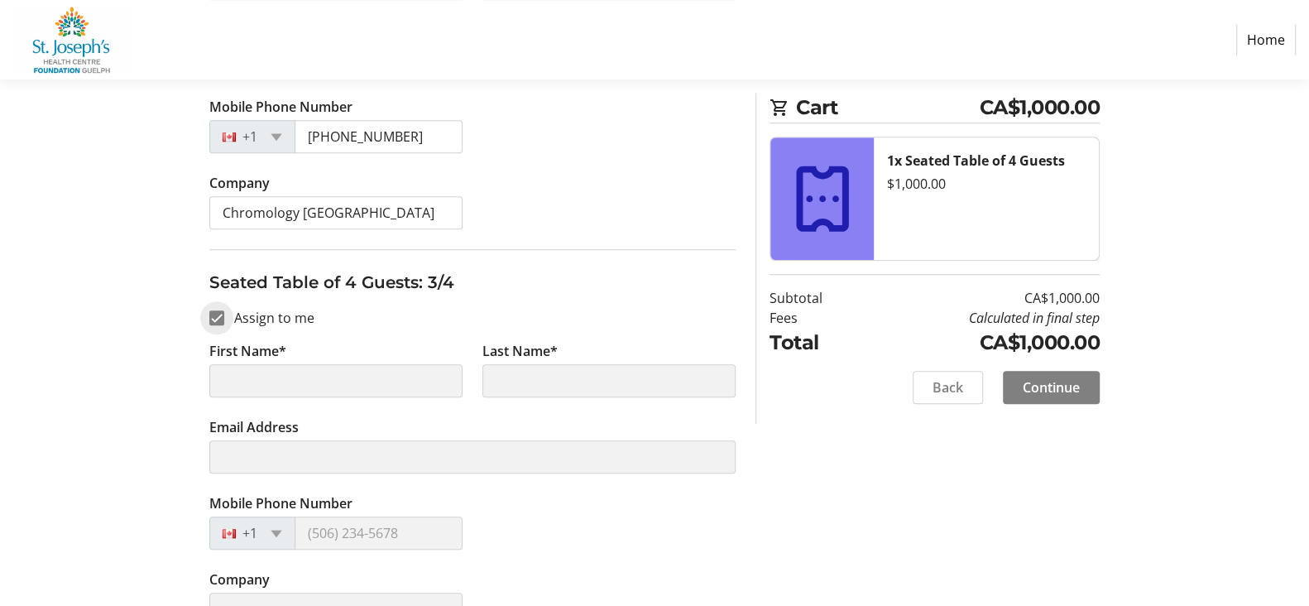
type input "[PERSON_NAME]"
type input "[PERSON_NAME][EMAIL_ADDRESS][DOMAIN_NAME]"
type input "[PHONE_NUMBER]"
type input "Colour Concepts, [PERSON_NAME]"
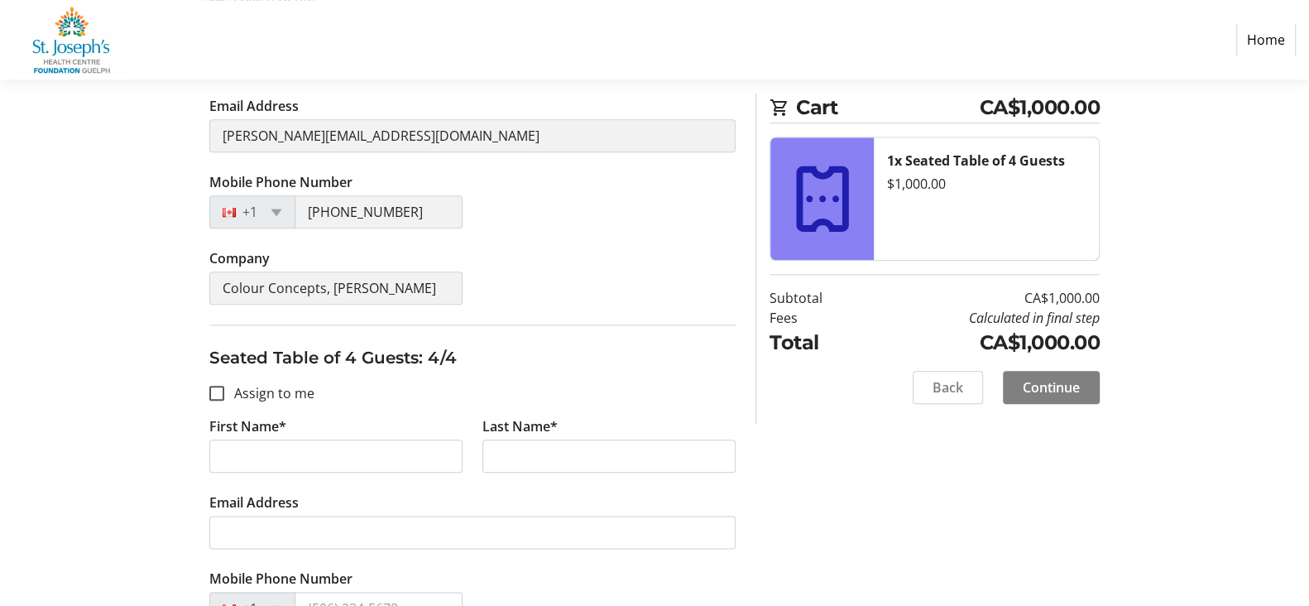
scroll to position [1241, 0]
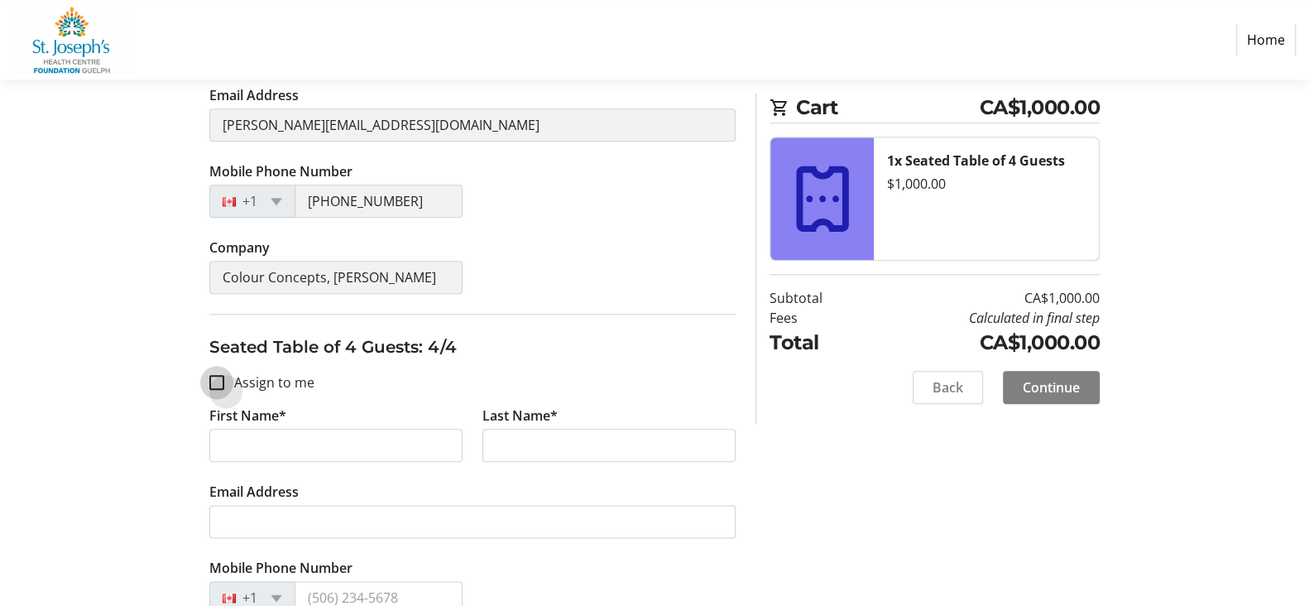
click at [216, 378] on input "Assign to me" at bounding box center [216, 382] width 15 height 15
checkbox input "true"
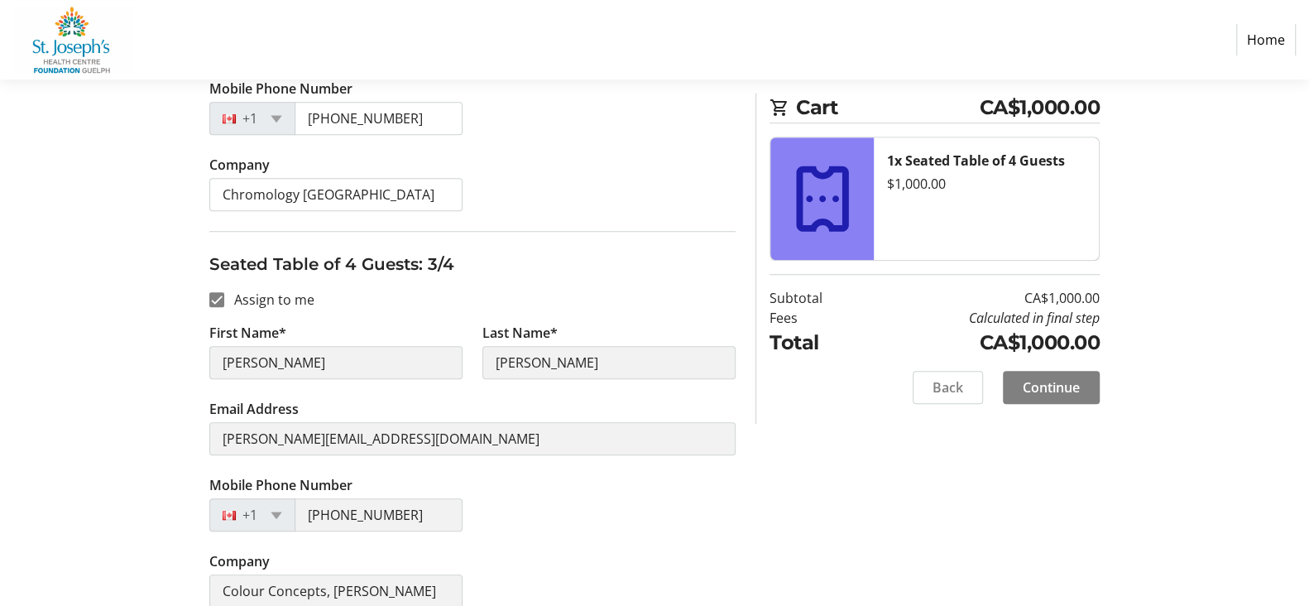
type input "[PERSON_NAME]"
type input "[PERSON_NAME][EMAIL_ADDRESS][DOMAIN_NAME]"
type input "[PHONE_NUMBER]"
type input "Colour Concepts, [PERSON_NAME]"
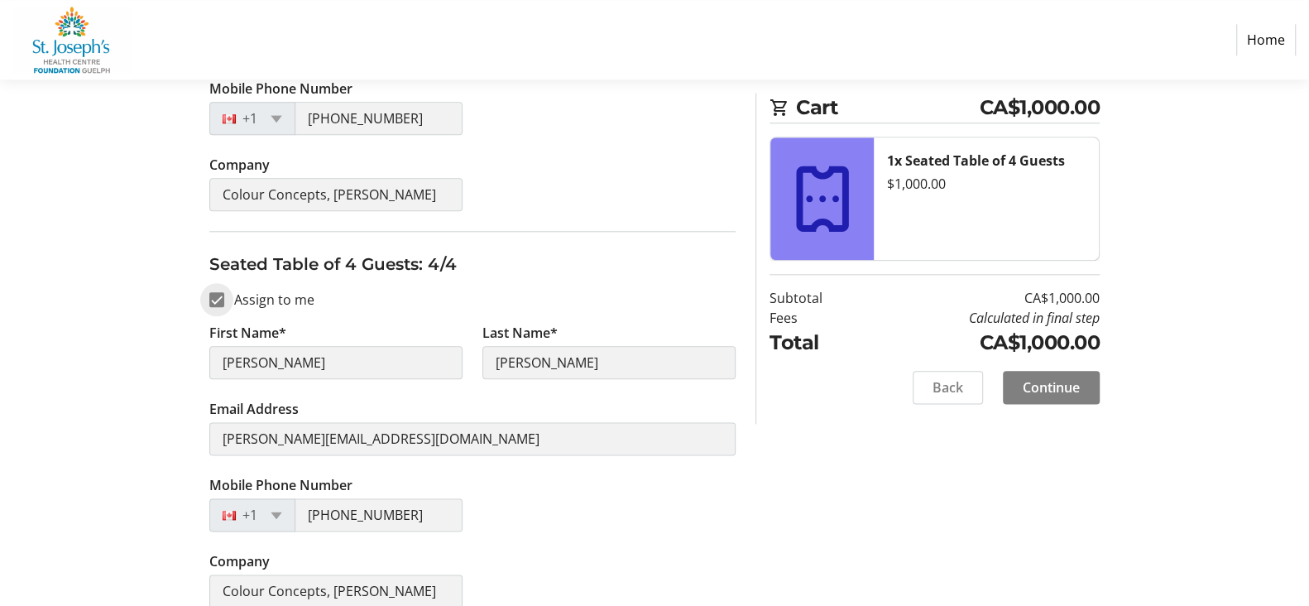
scroll to position [1340, 0]
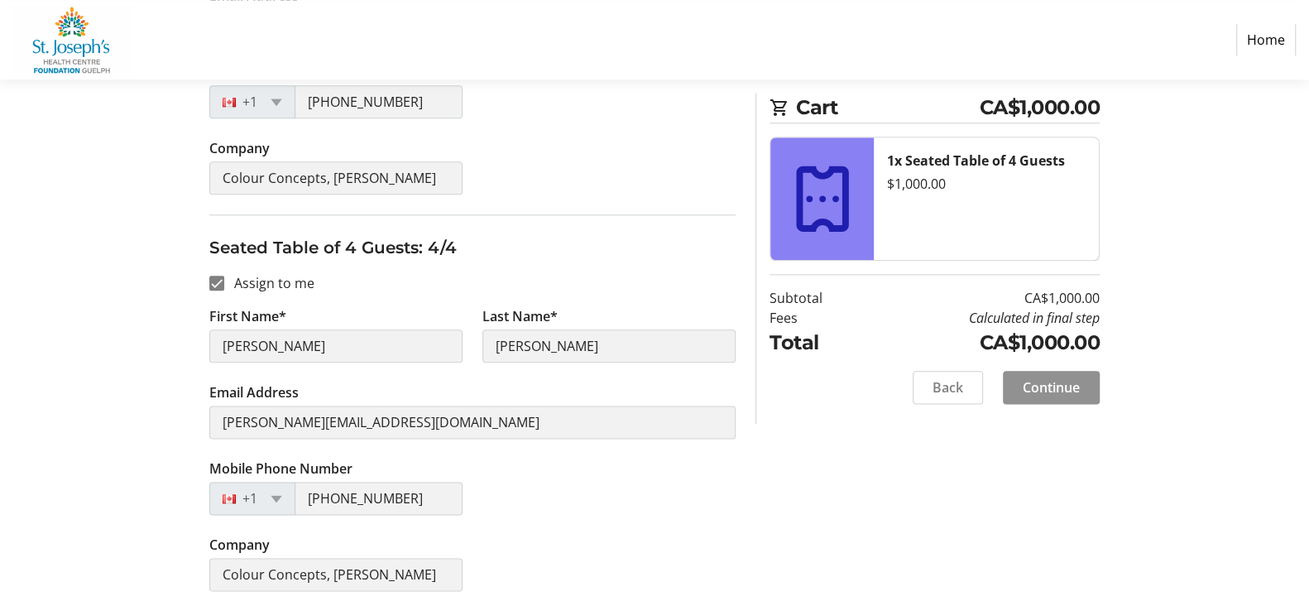
click at [1055, 390] on span "Continue" at bounding box center [1050, 387] width 57 height 20
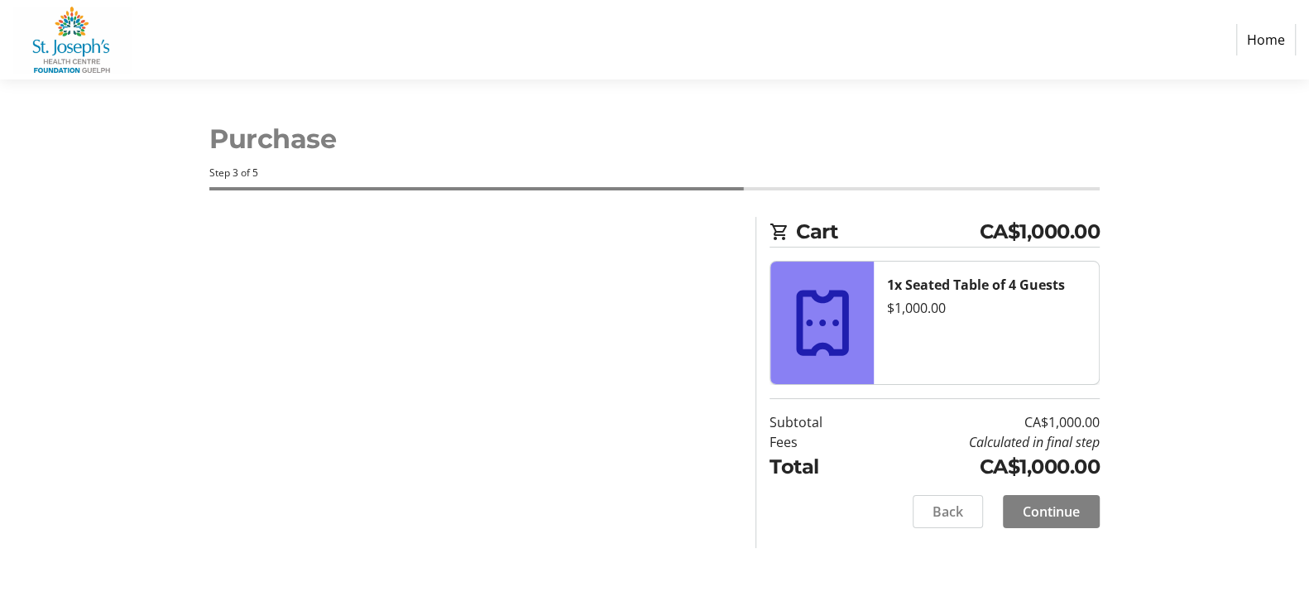
scroll to position [0, 0]
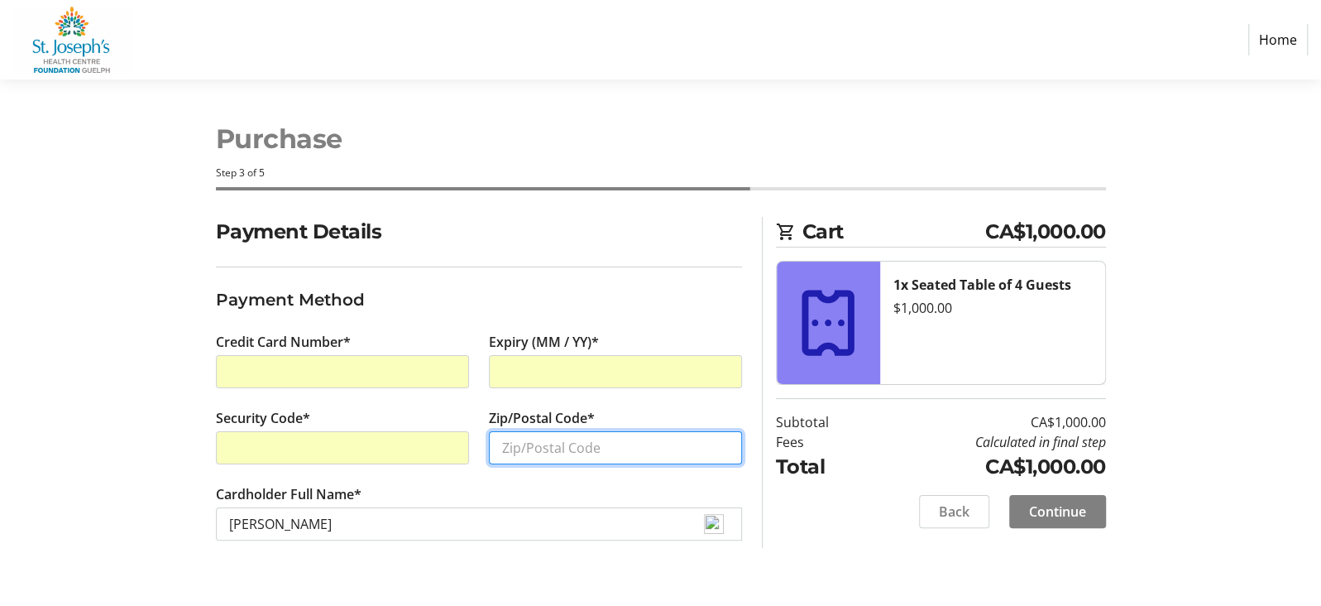
click at [605, 444] on input "Zip/Postal Code*" at bounding box center [615, 447] width 253 height 33
type input "L1A2S5"
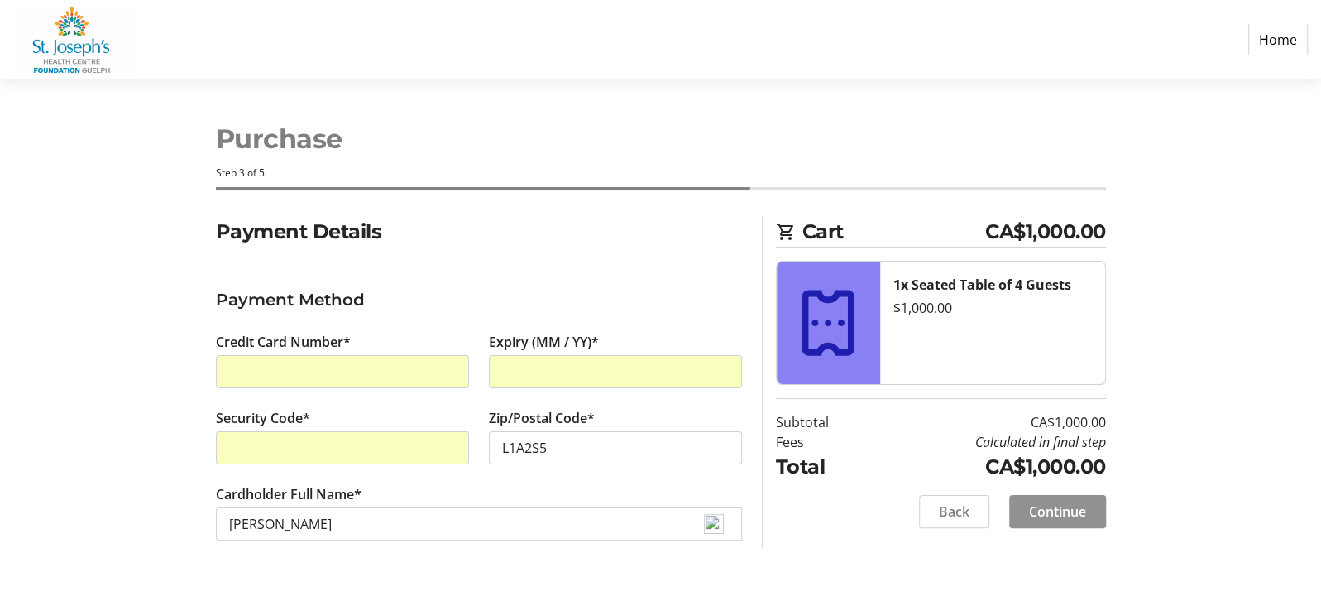
click at [1031, 499] on span at bounding box center [1057, 511] width 97 height 40
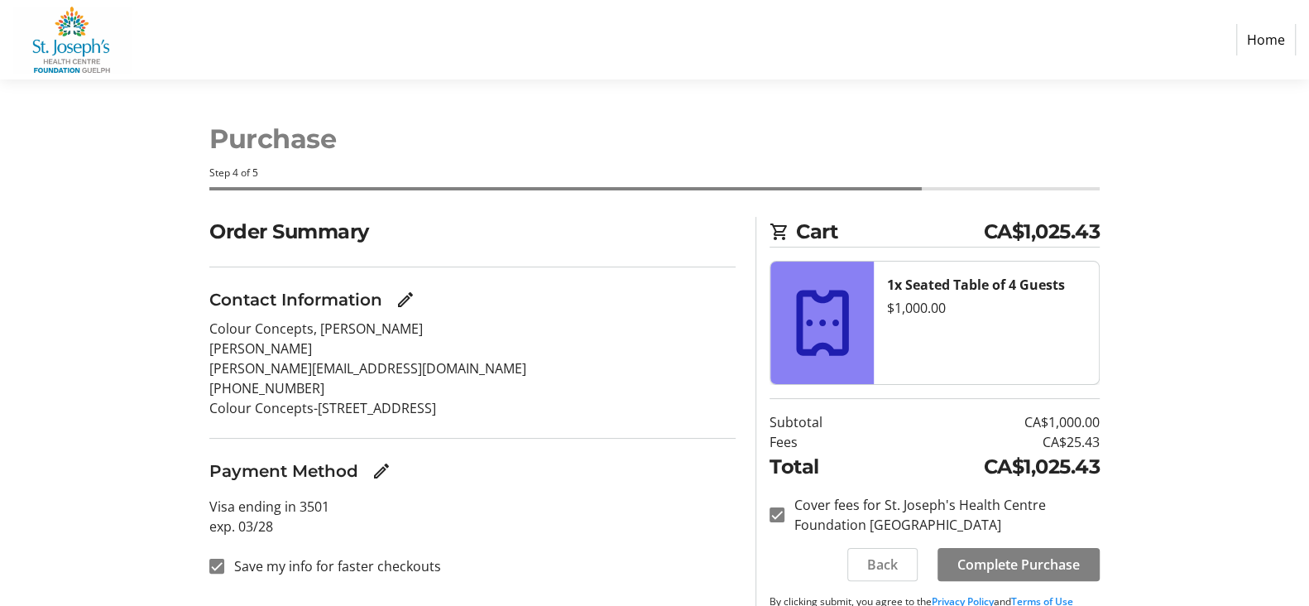
scroll to position [36, 0]
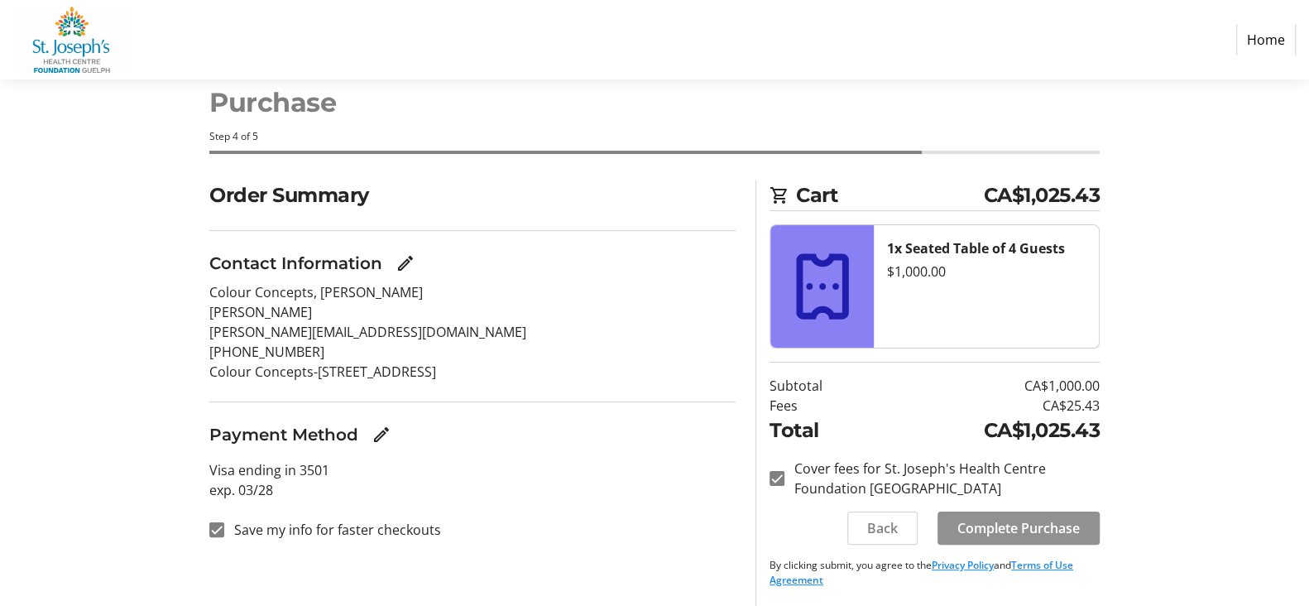
click at [1038, 527] on span "Complete Purchase" at bounding box center [1018, 528] width 122 height 20
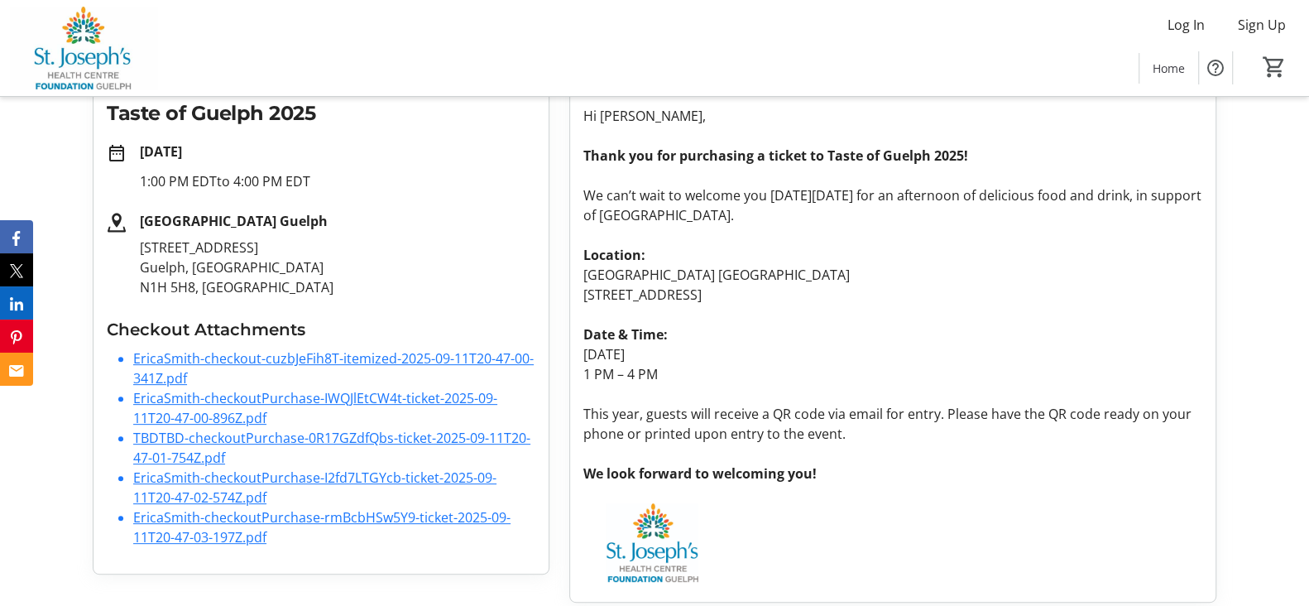
scroll to position [268, 0]
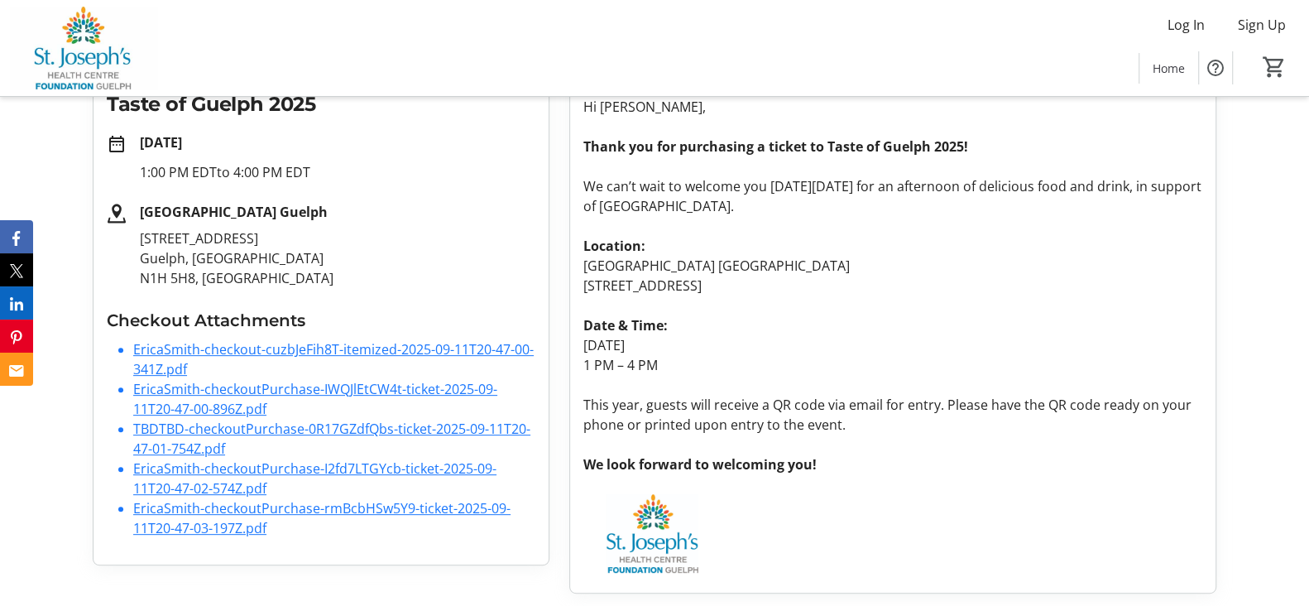
click at [251, 385] on link "EricaSmith-checkoutPurchase-IWQJlEtCW4t-ticket-2025-09-11T20-47-00-896Z.pdf" at bounding box center [315, 399] width 364 height 38
